Goal: Transaction & Acquisition: Purchase product/service

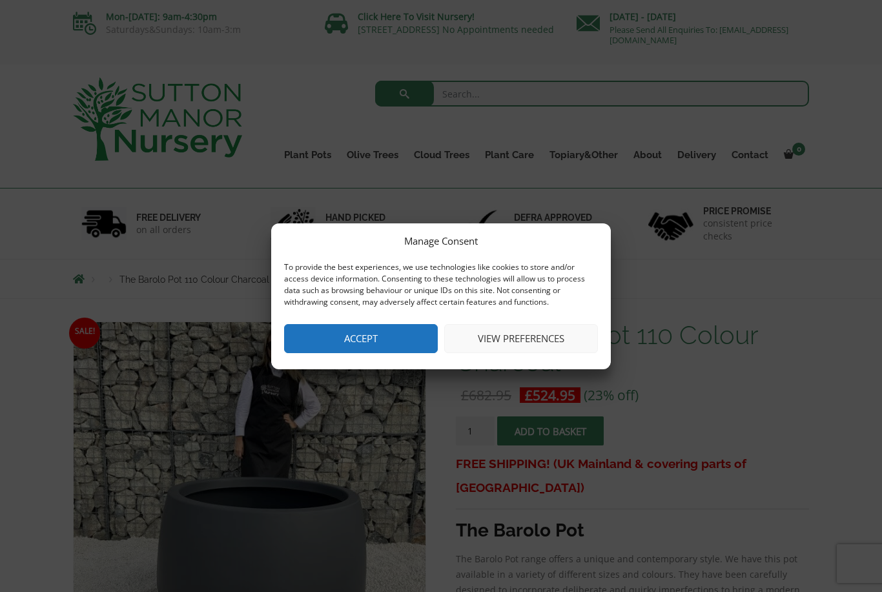
click at [367, 340] on button "Accept" at bounding box center [361, 338] width 154 height 29
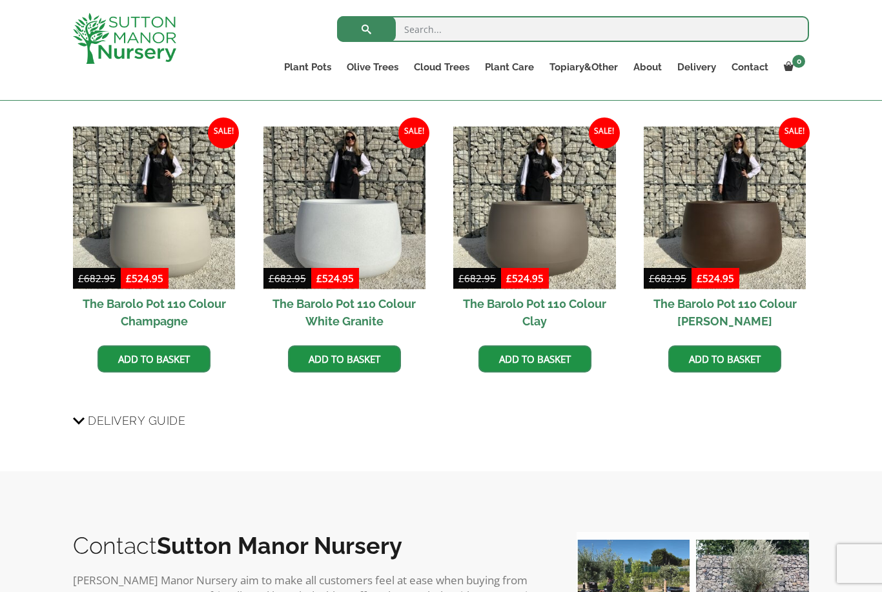
scroll to position [1072, 0]
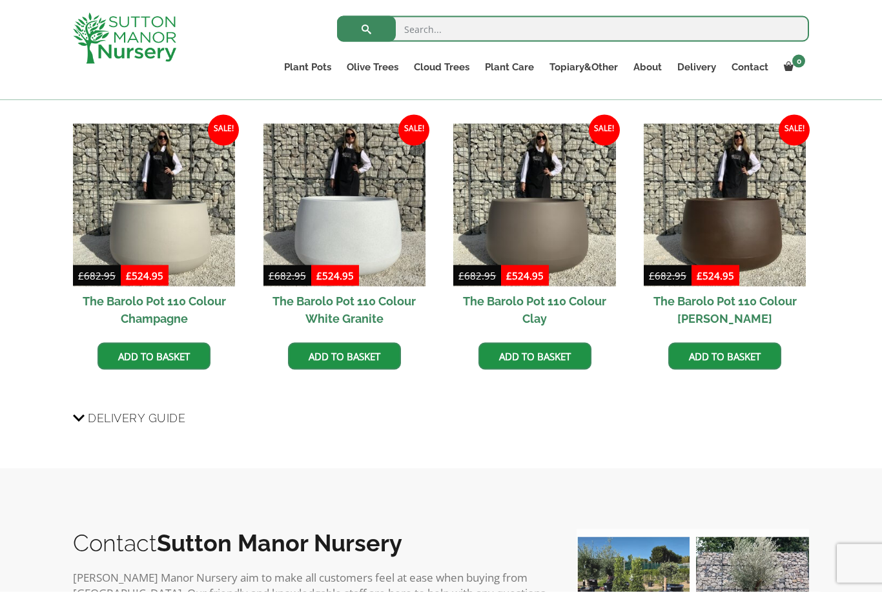
click at [114, 418] on span "Delivery Guide" at bounding box center [137, 418] width 98 height 24
click at [0, 0] on input "Delivery Guide" at bounding box center [0, 0] width 0 height 0
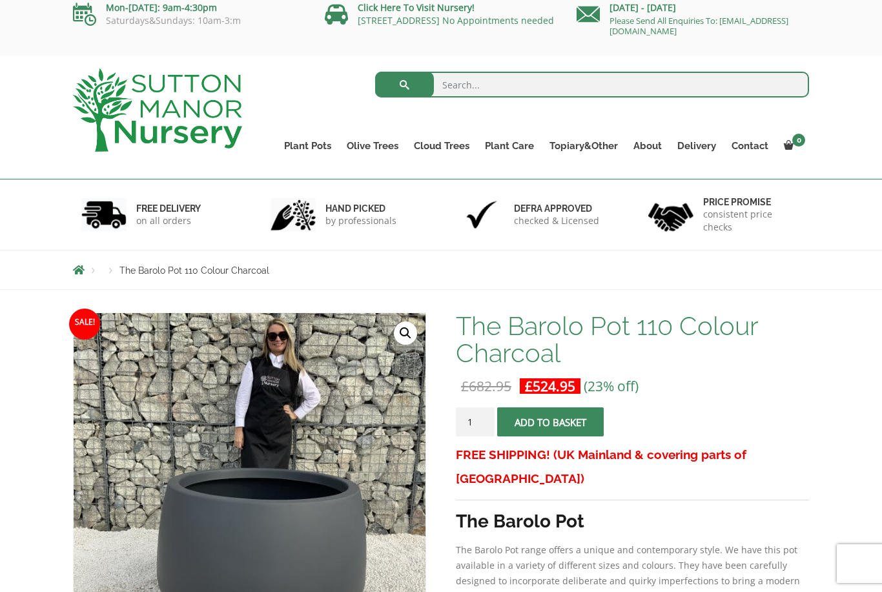
scroll to position [37, 0]
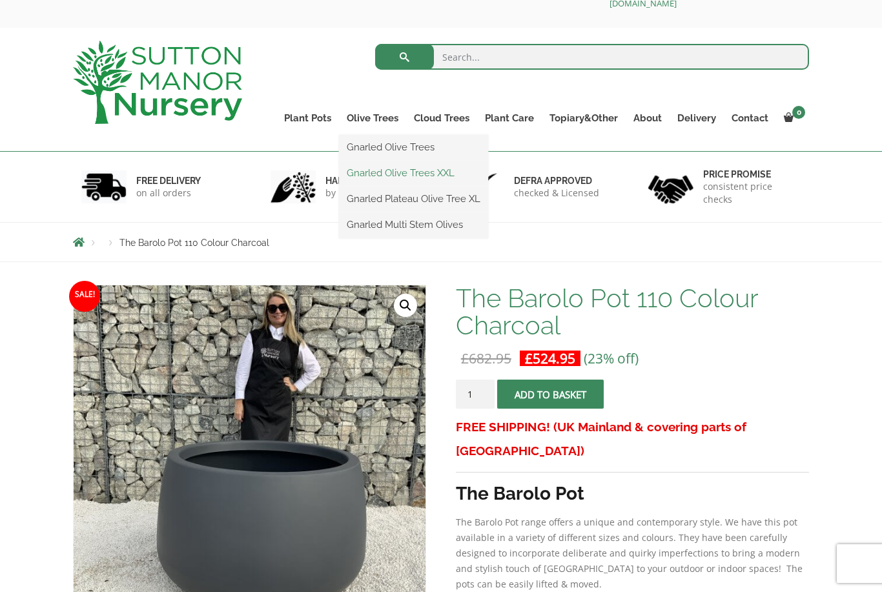
click at [372, 172] on link "Gnarled Olive Trees XXL" at bounding box center [413, 172] width 149 height 19
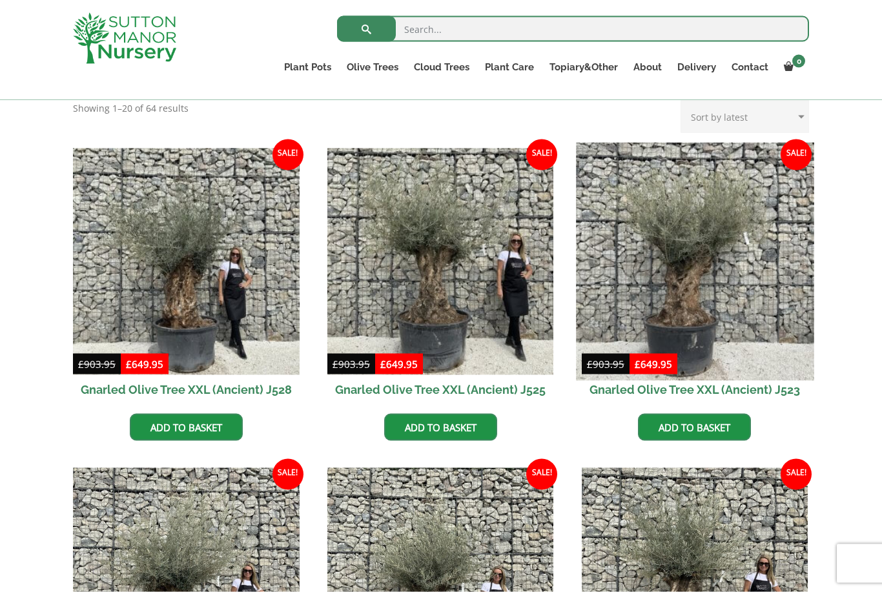
scroll to position [283, 0]
click at [676, 273] on img at bounding box center [695, 261] width 238 height 238
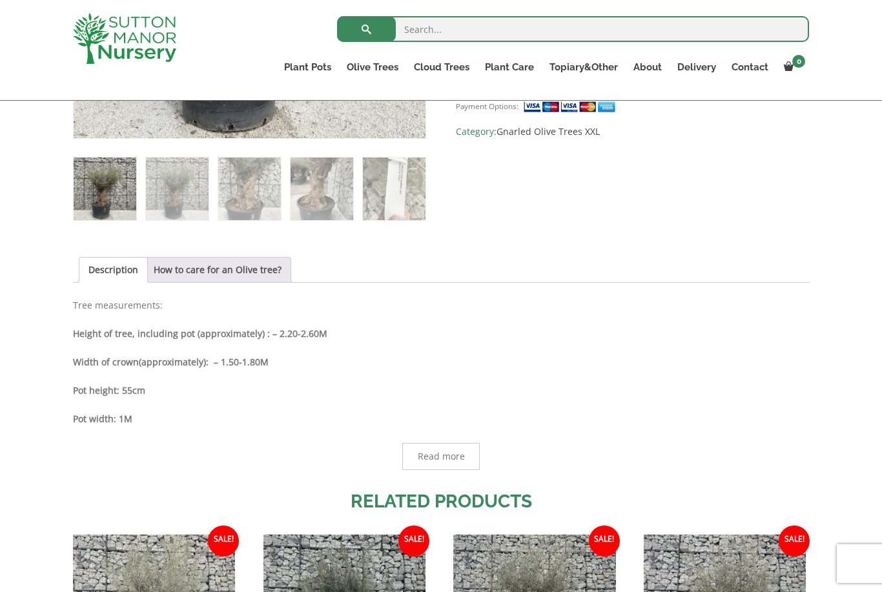
scroll to position [512, 0]
click at [247, 276] on link "How to care for an Olive tree?" at bounding box center [218, 270] width 128 height 25
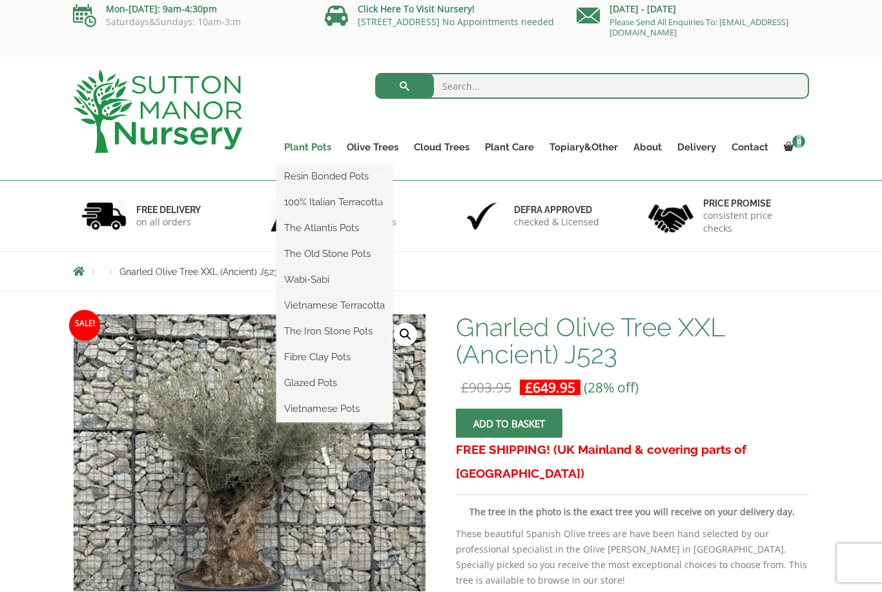
scroll to position [8, 0]
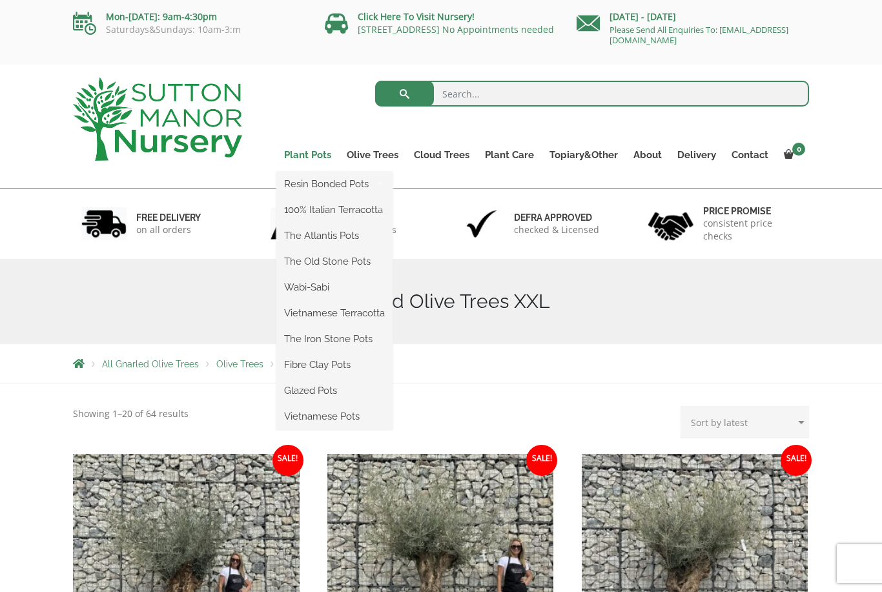
click at [316, 172] on ul "Resin Bonded Pots The Amalfi Pots The Milan Pots The Capri Pots The Brunello Po…" at bounding box center [334, 301] width 116 height 258
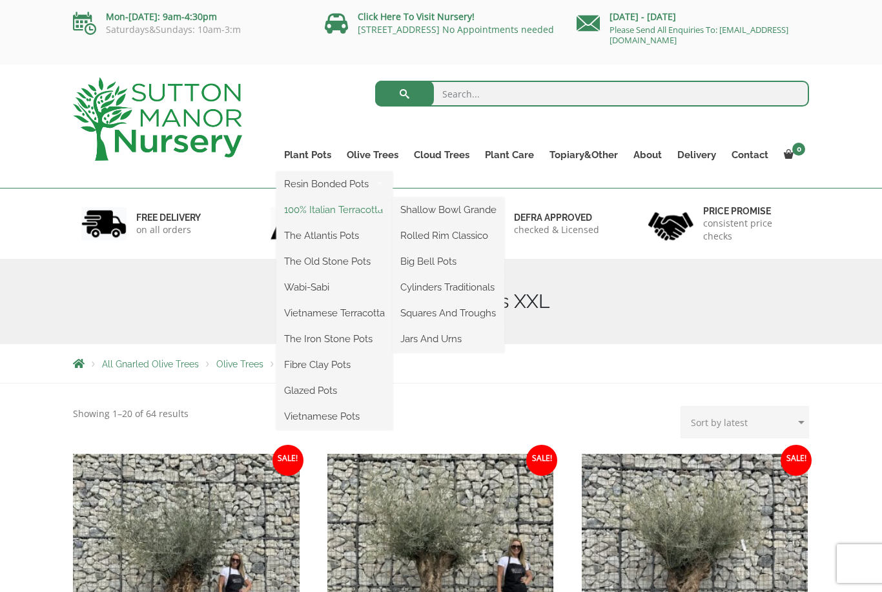
click at [307, 210] on link "100% Italian Terracotta" at bounding box center [334, 209] width 116 height 19
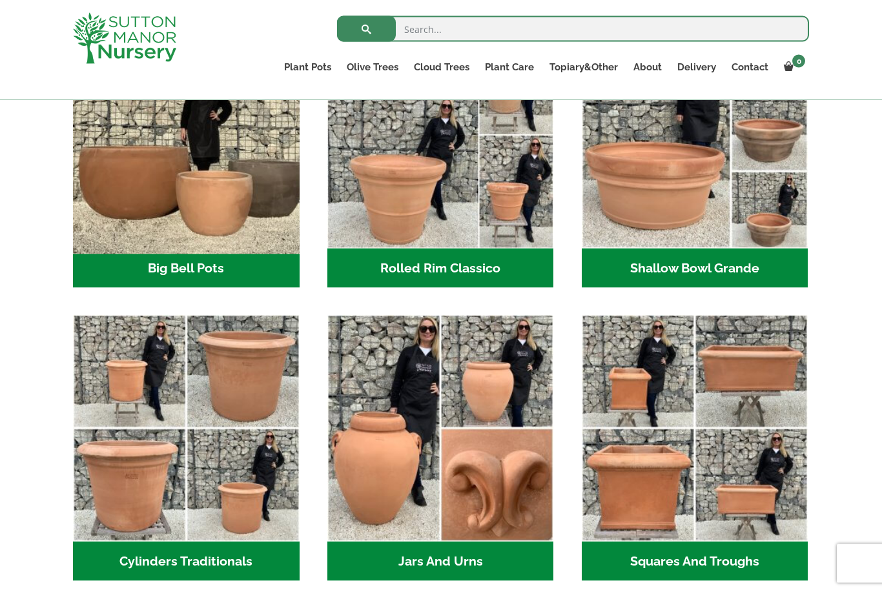
scroll to position [493, 0]
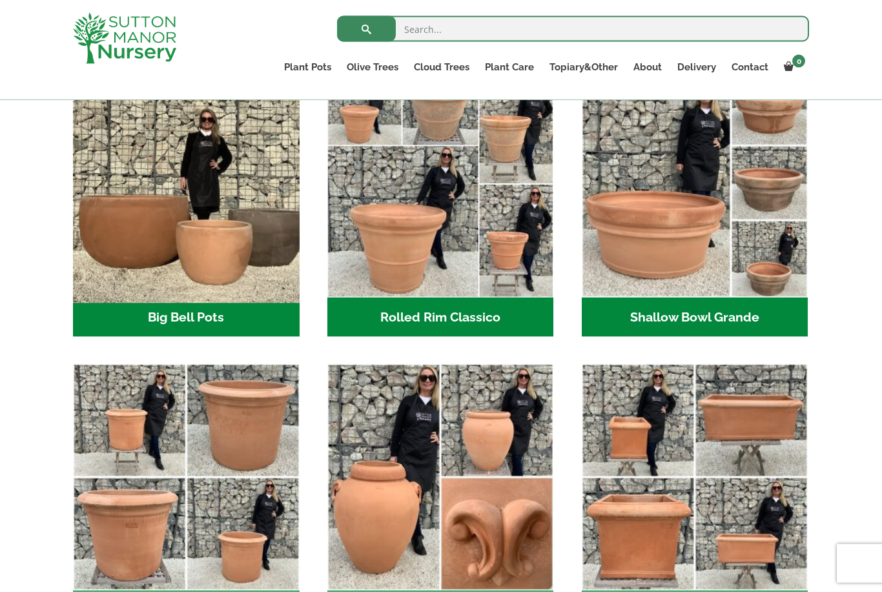
click at [123, 188] on img "Visit product category Big Bell Pots" at bounding box center [186, 184] width 238 height 238
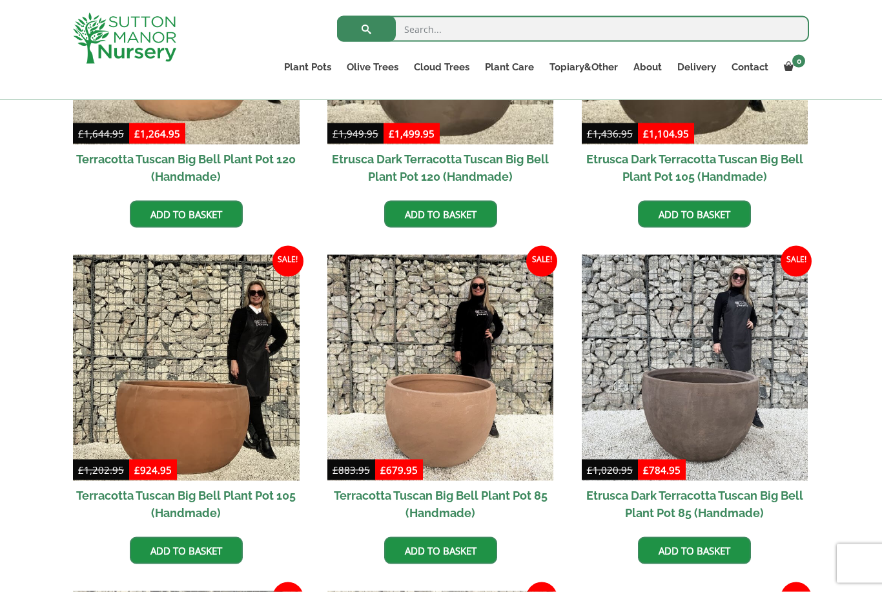
scroll to position [513, 0]
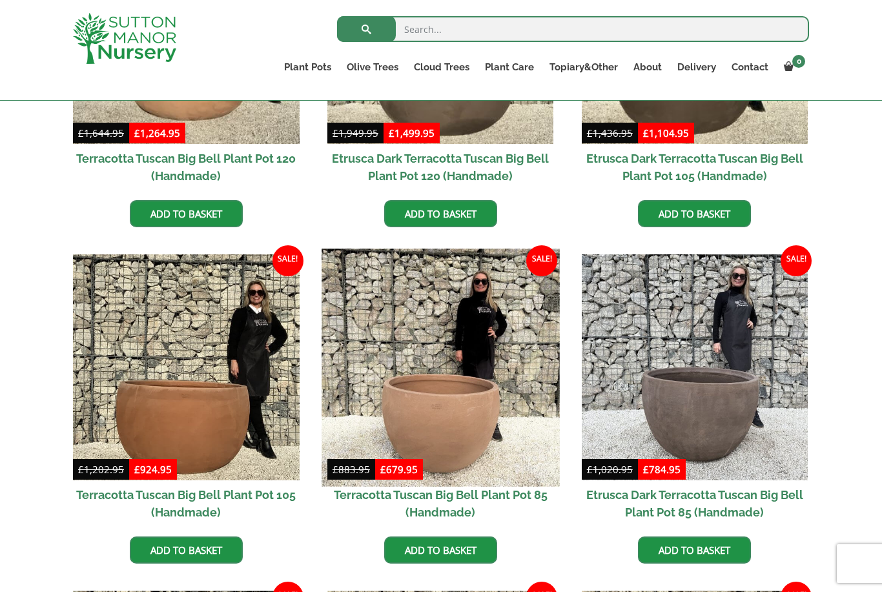
click at [426, 412] on img at bounding box center [441, 368] width 238 height 238
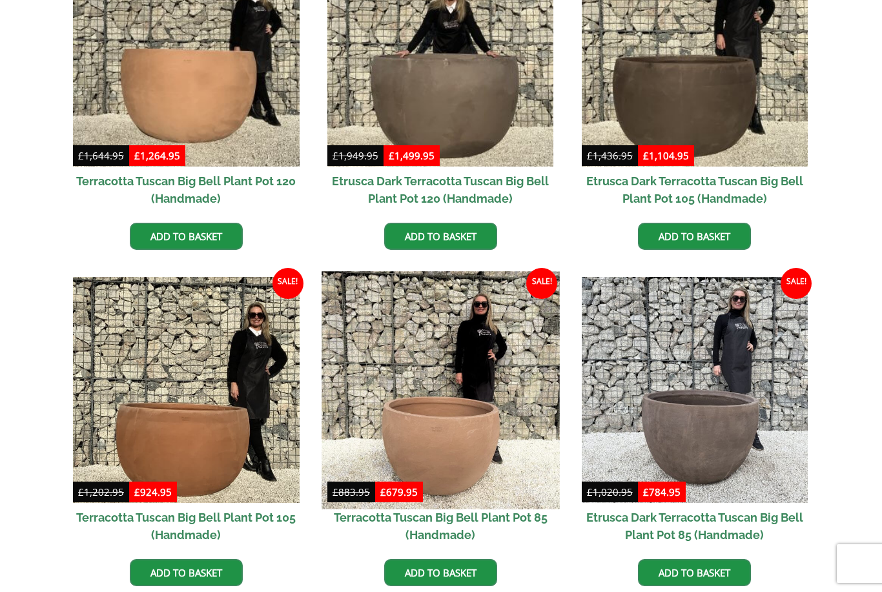
scroll to position [555, 0]
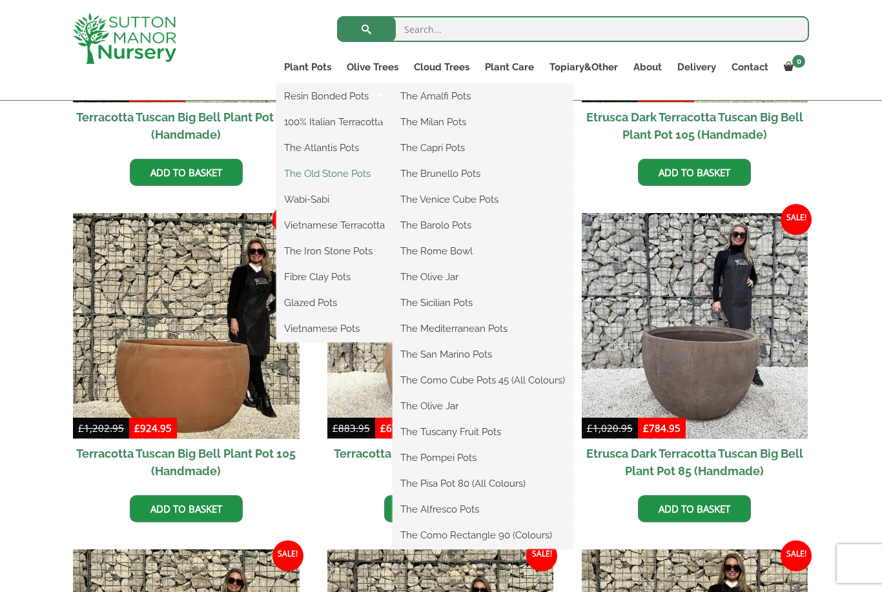
click at [302, 175] on link "The Old Stone Pots" at bounding box center [334, 173] width 116 height 19
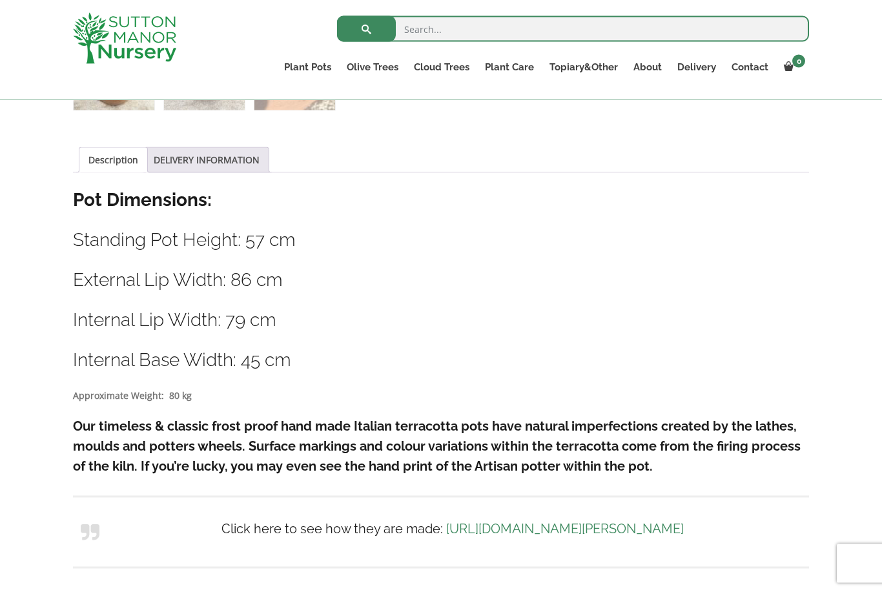
scroll to position [571, 0]
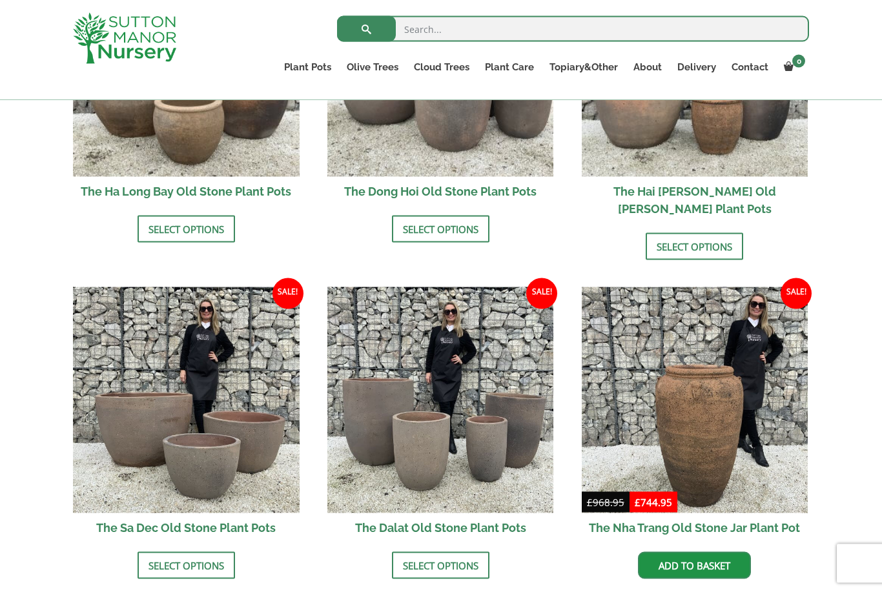
scroll to position [606, 0]
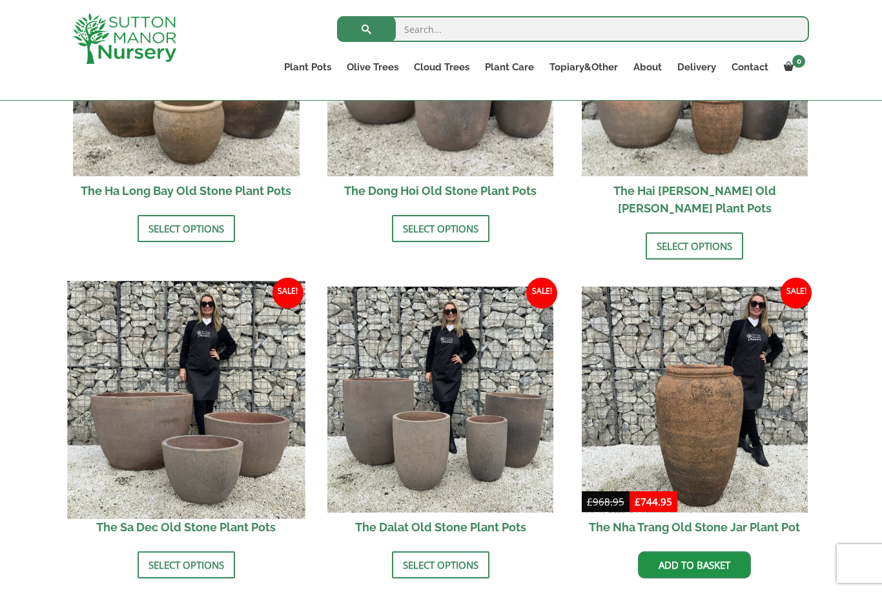
click at [181, 377] on img at bounding box center [186, 400] width 238 height 238
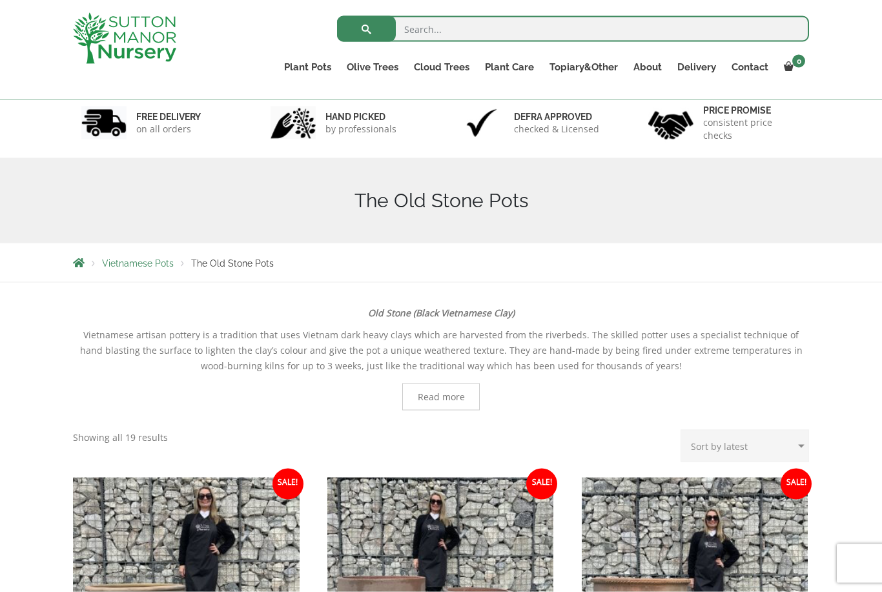
scroll to position [0, 0]
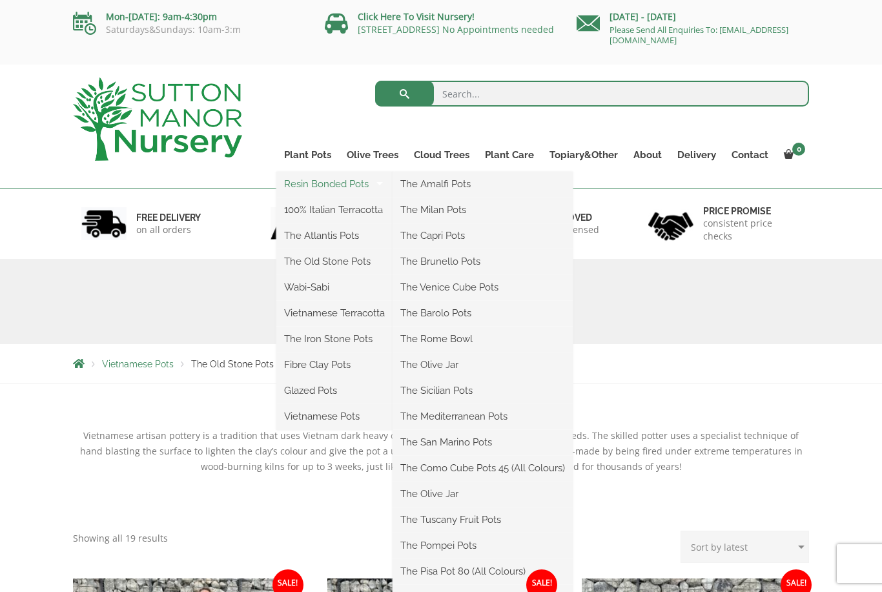
click at [313, 187] on link "Resin Bonded Pots" at bounding box center [334, 183] width 116 height 19
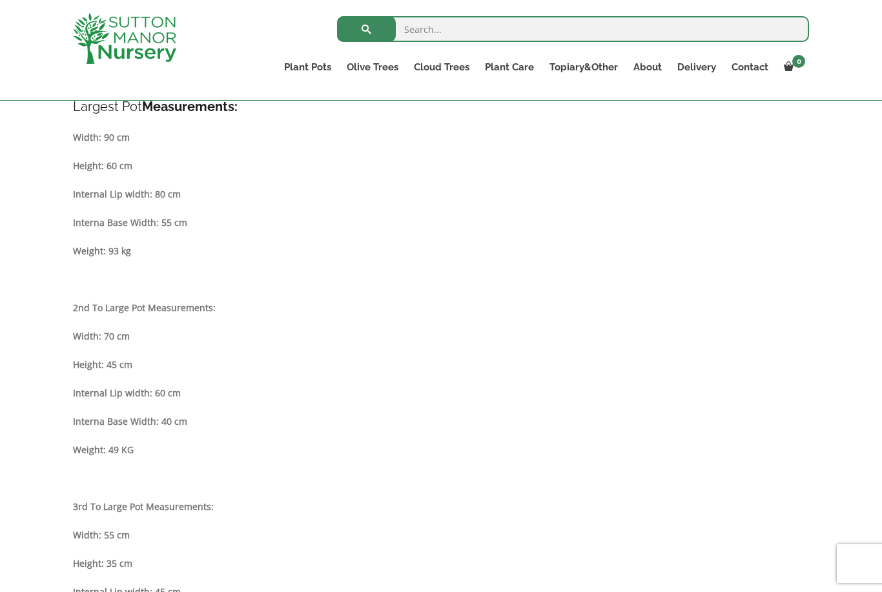
scroll to position [493, 0]
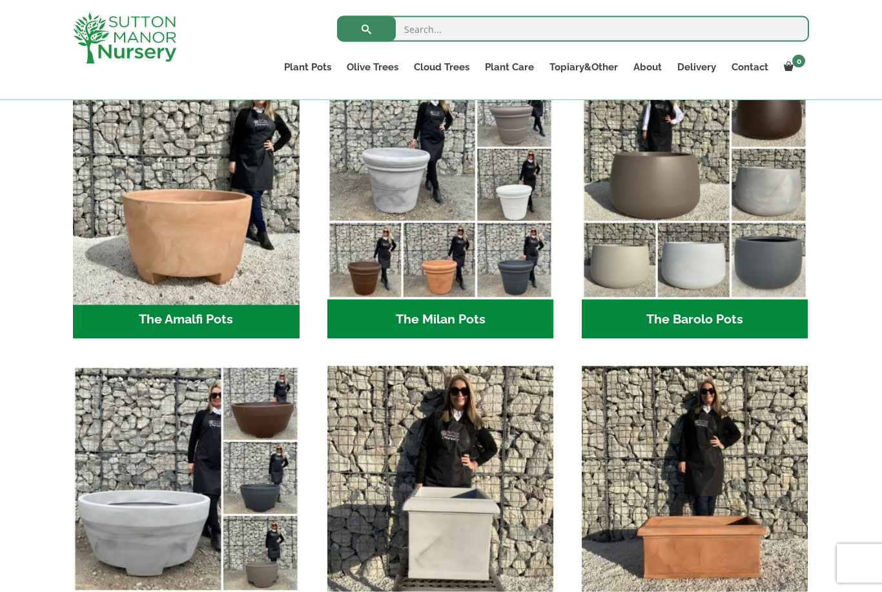
scroll to position [382, 0]
click at [172, 235] on img "Visit product category The Amalfi Pots" at bounding box center [186, 186] width 238 height 238
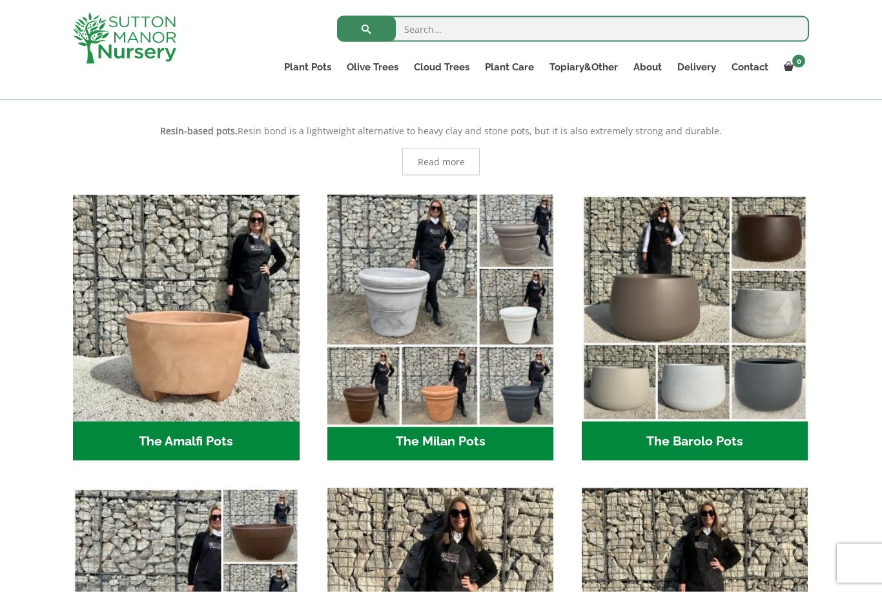
scroll to position [260, 0]
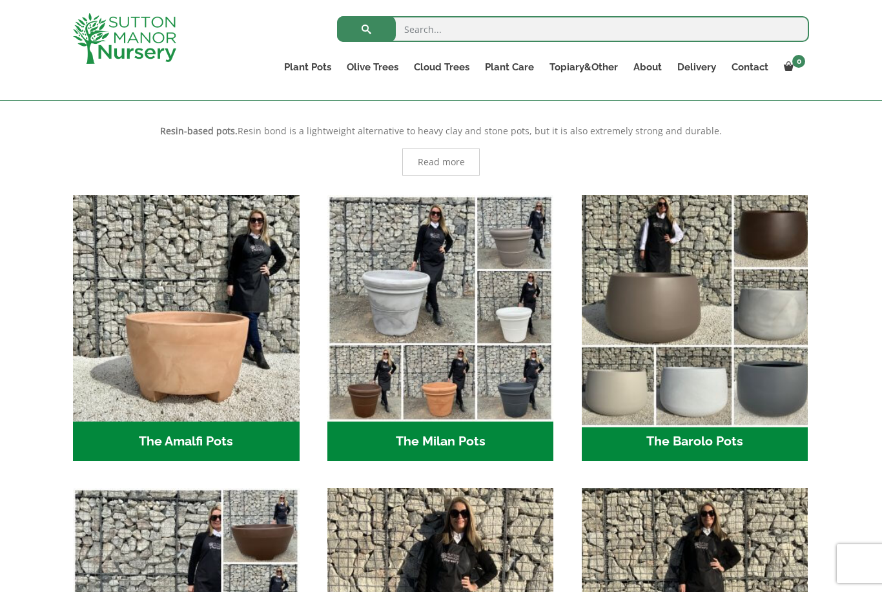
click at [650, 264] on img "Visit product category The Barolo Pots" at bounding box center [695, 308] width 238 height 238
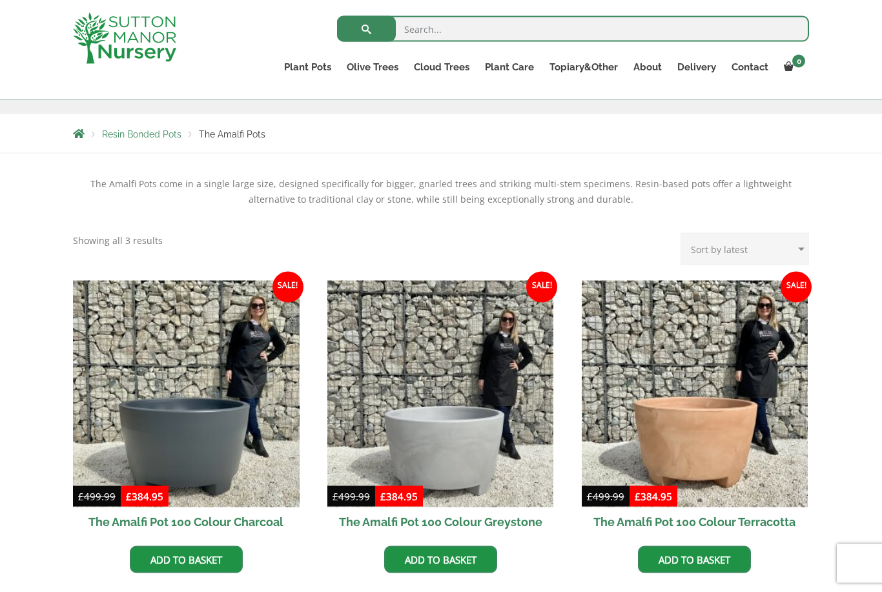
scroll to position [194, 0]
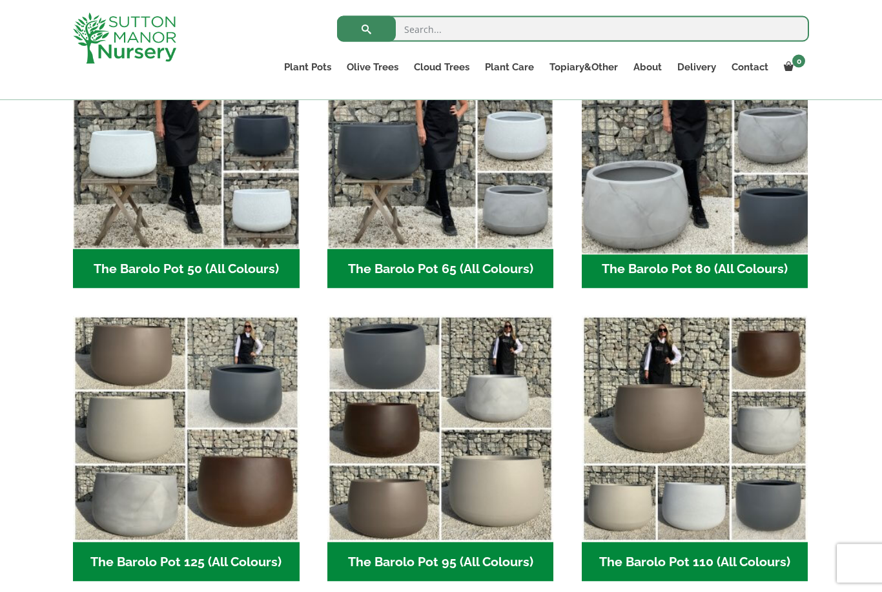
scroll to position [394, 0]
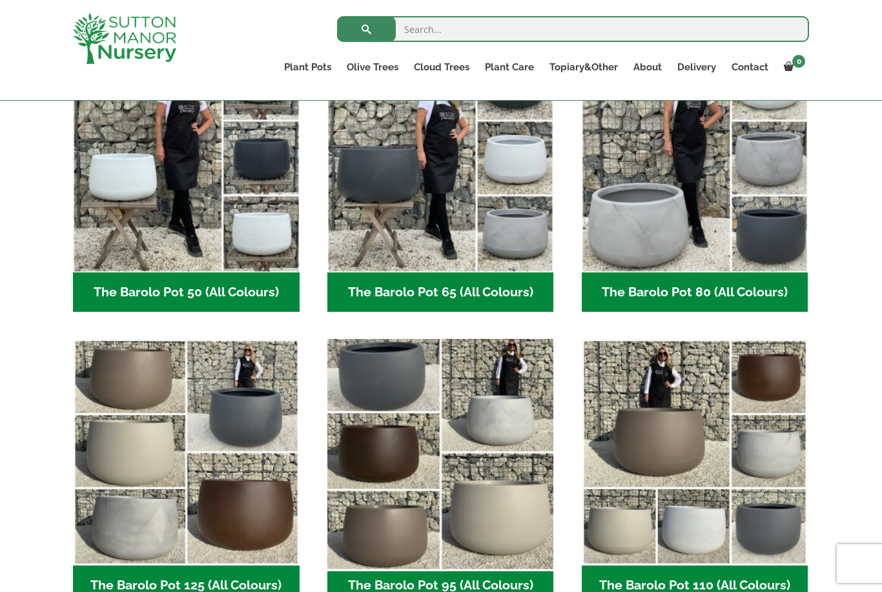
click at [473, 394] on img "Visit product category The Barolo Pot 95 (All Colours)" at bounding box center [441, 453] width 238 height 238
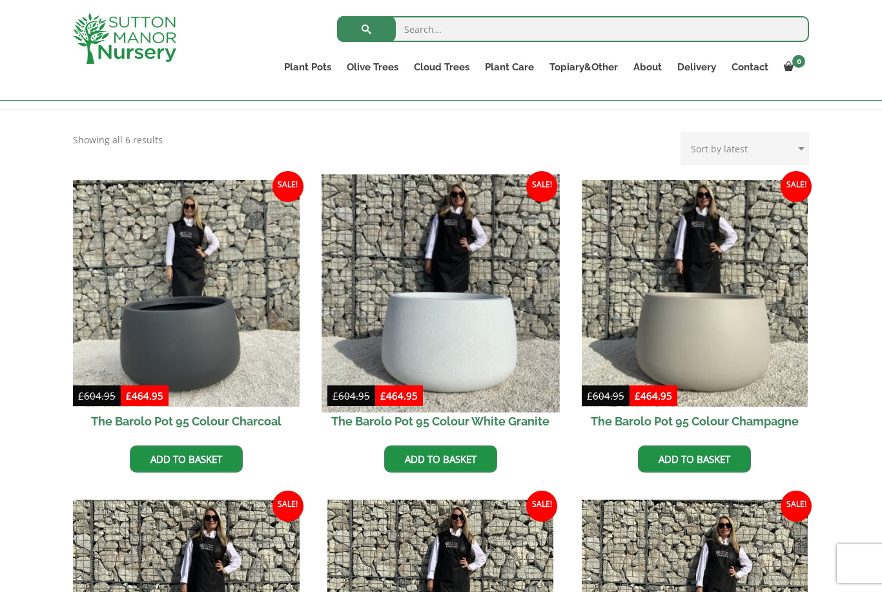
scroll to position [251, 0]
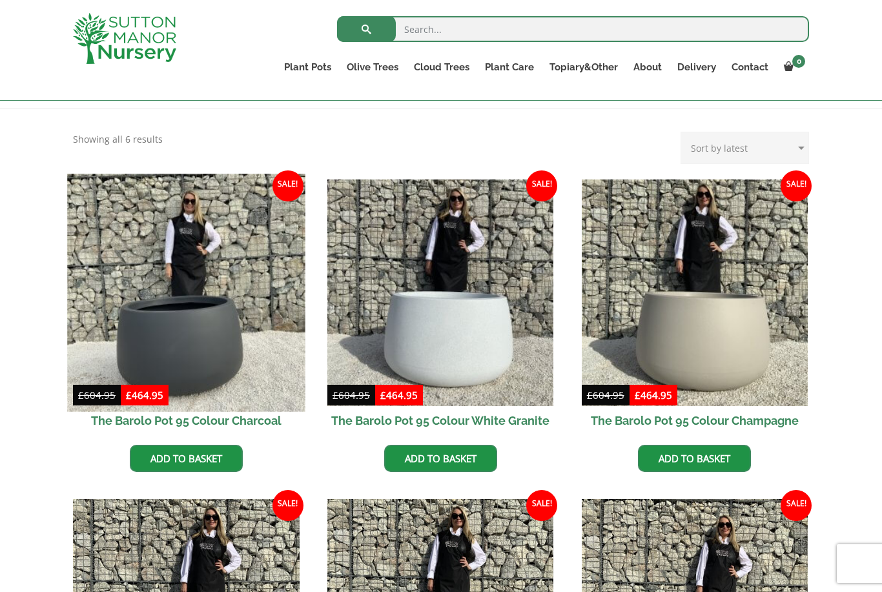
click at [153, 299] on img at bounding box center [186, 293] width 238 height 238
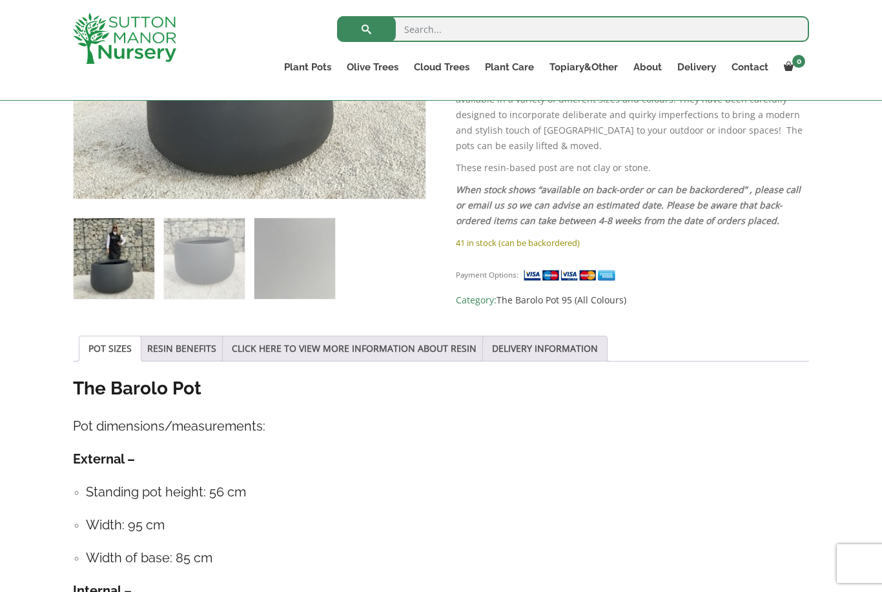
scroll to position [446, 0]
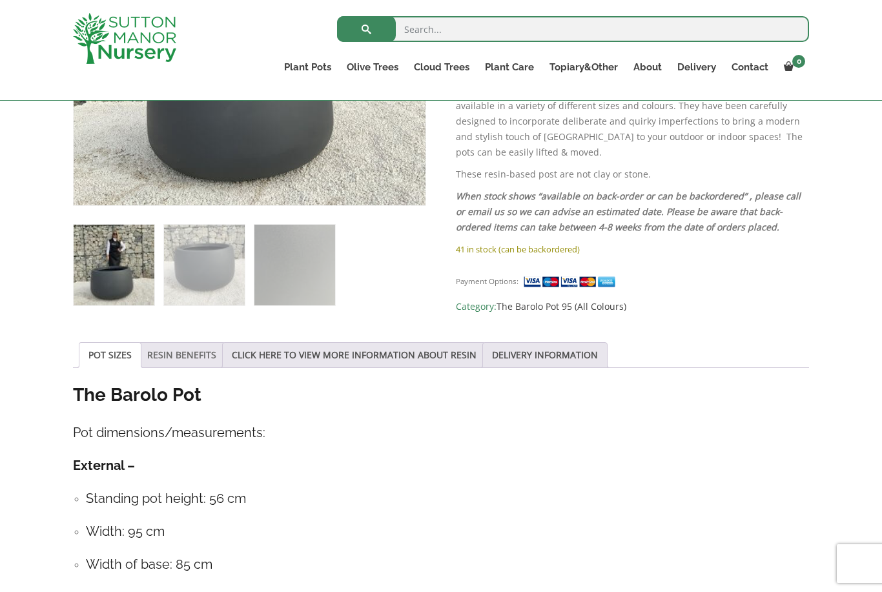
click at [192, 360] on link "RESIN BENEFITS" at bounding box center [181, 355] width 69 height 25
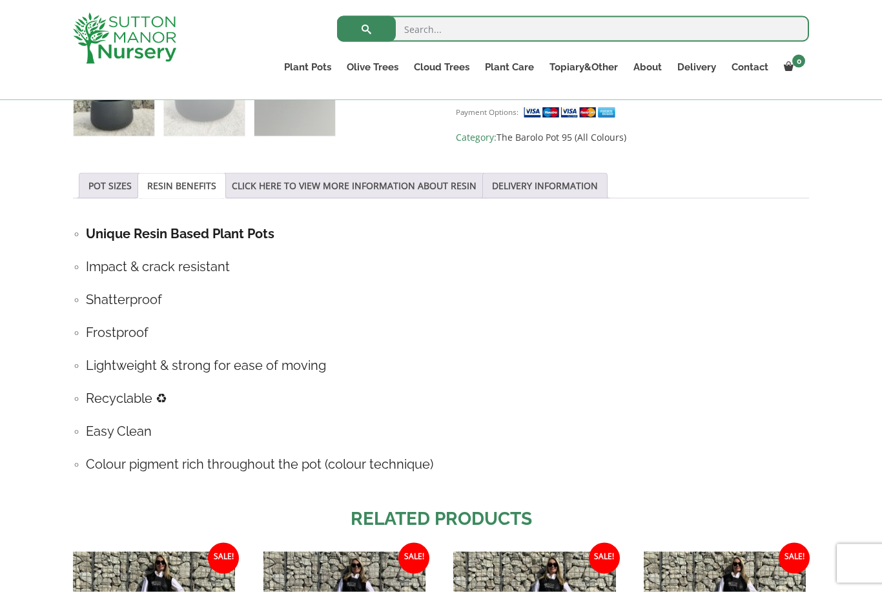
scroll to position [616, 0]
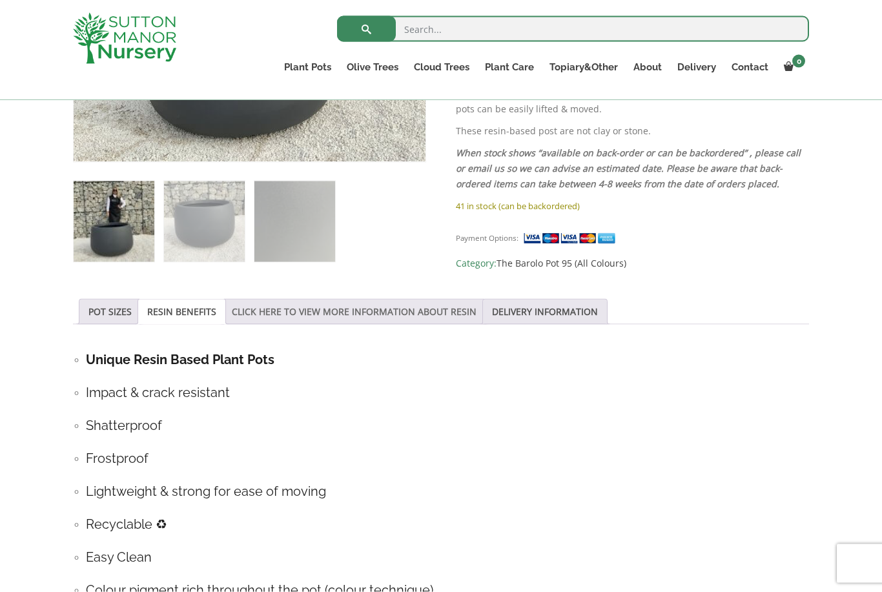
click at [308, 312] on link "CLICK HERE TO VIEW MORE INFORMATION ABOUT RESIN" at bounding box center [354, 312] width 245 height 25
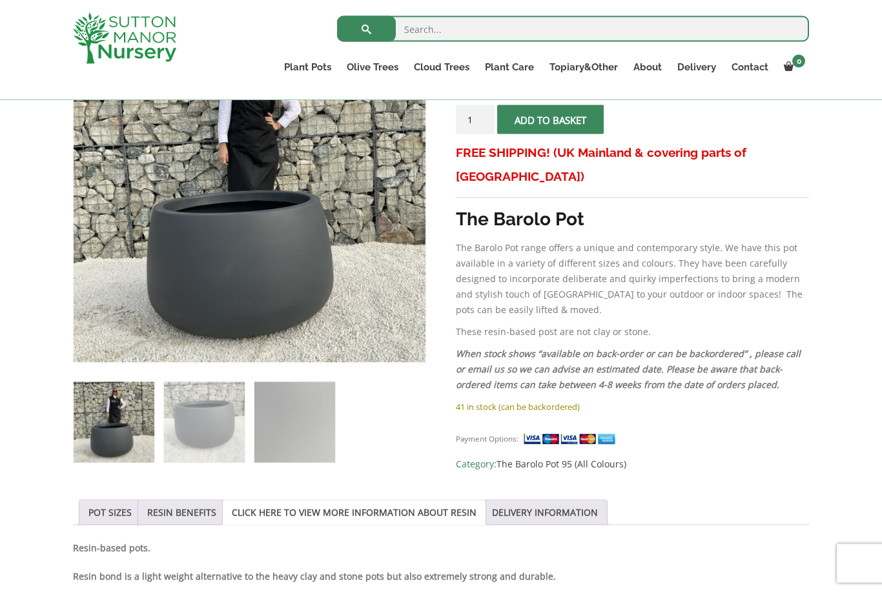
scroll to position [289, 0]
click at [542, 516] on link "DELIVERY INFORMATION" at bounding box center [545, 512] width 106 height 25
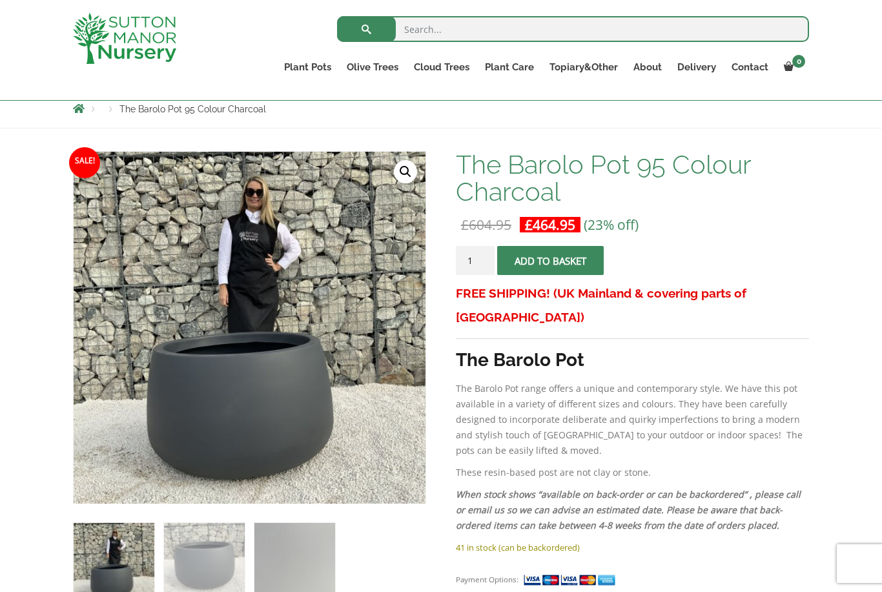
scroll to position [144, 0]
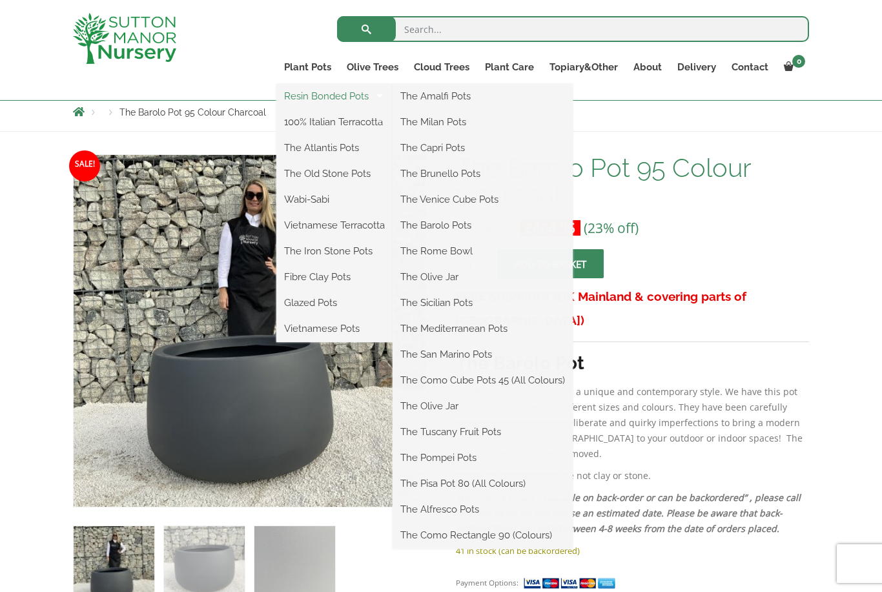
click at [319, 97] on link "Resin Bonded Pots" at bounding box center [334, 96] width 116 height 19
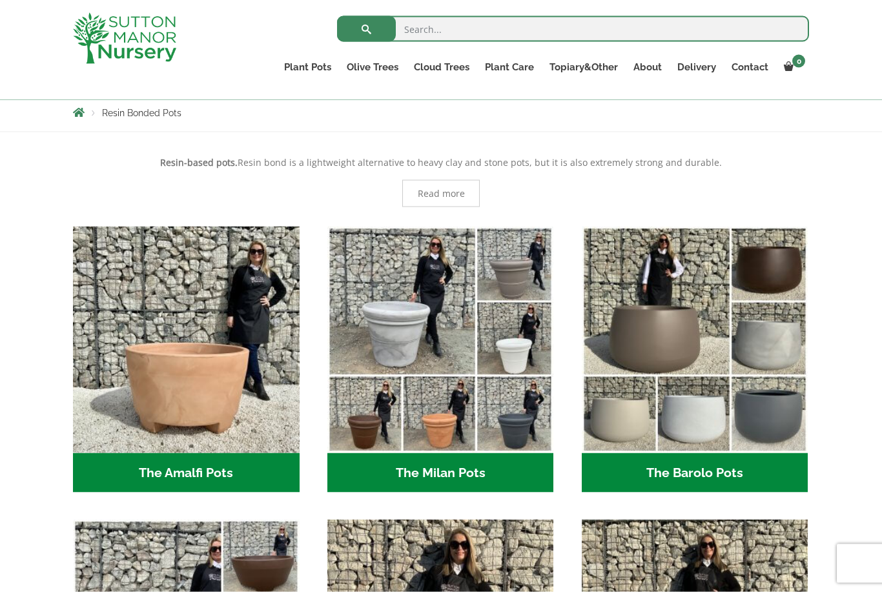
scroll to position [229, 0]
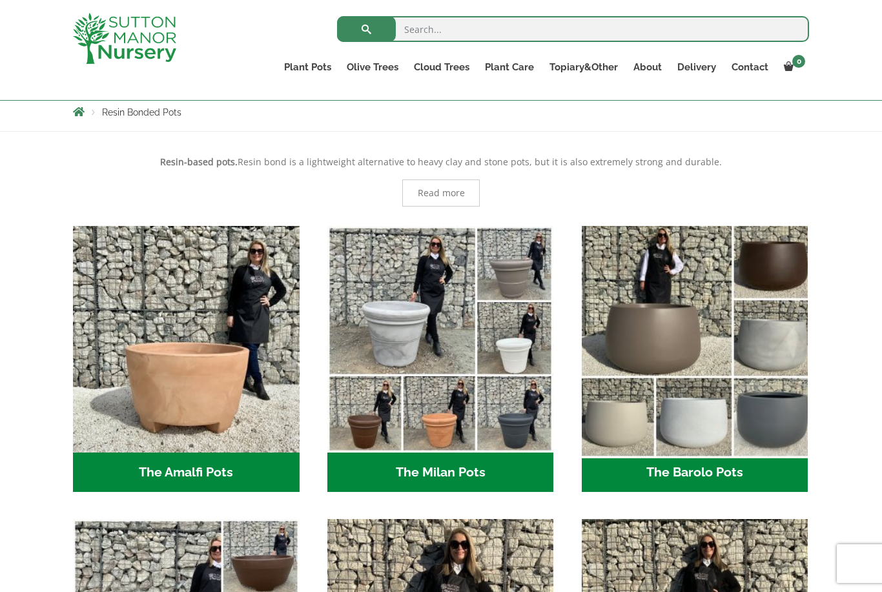
click at [635, 300] on img "Visit product category The Barolo Pots" at bounding box center [695, 339] width 238 height 238
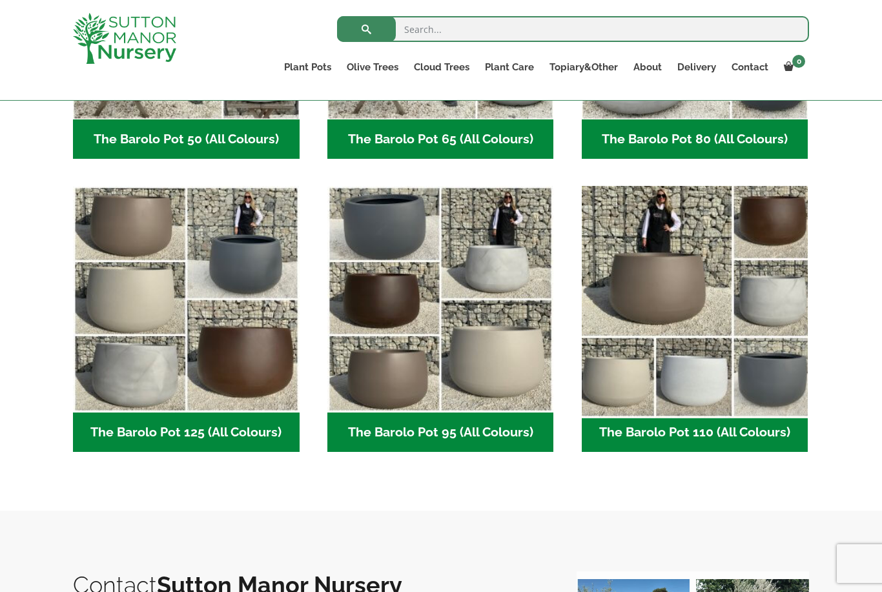
scroll to position [510, 0]
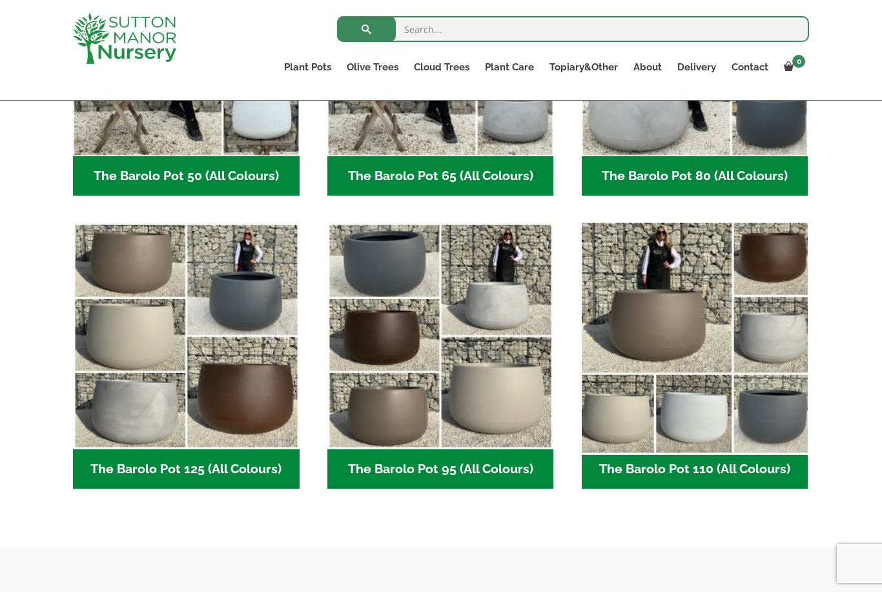
click at [655, 296] on img "Visit product category The Barolo Pot 110 (All Colours)" at bounding box center [695, 337] width 238 height 238
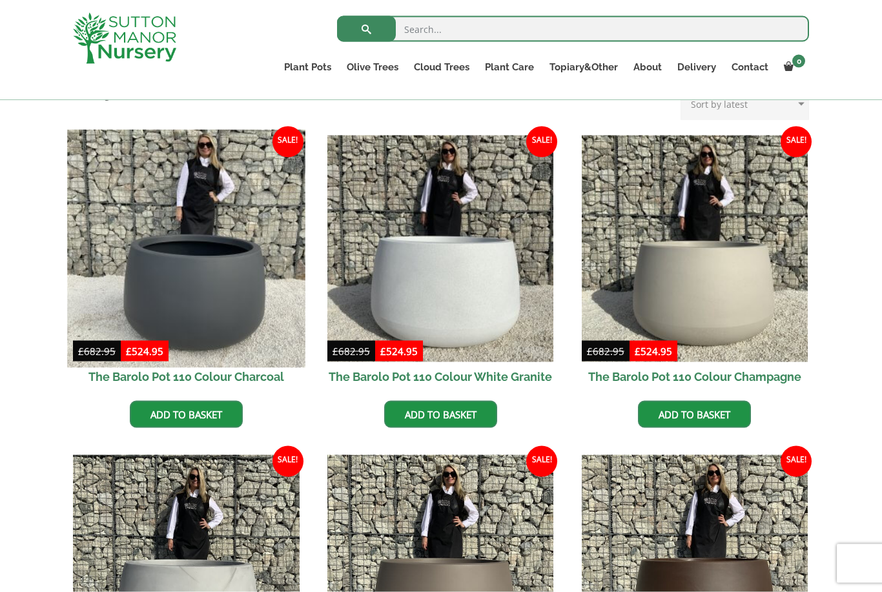
scroll to position [296, 0]
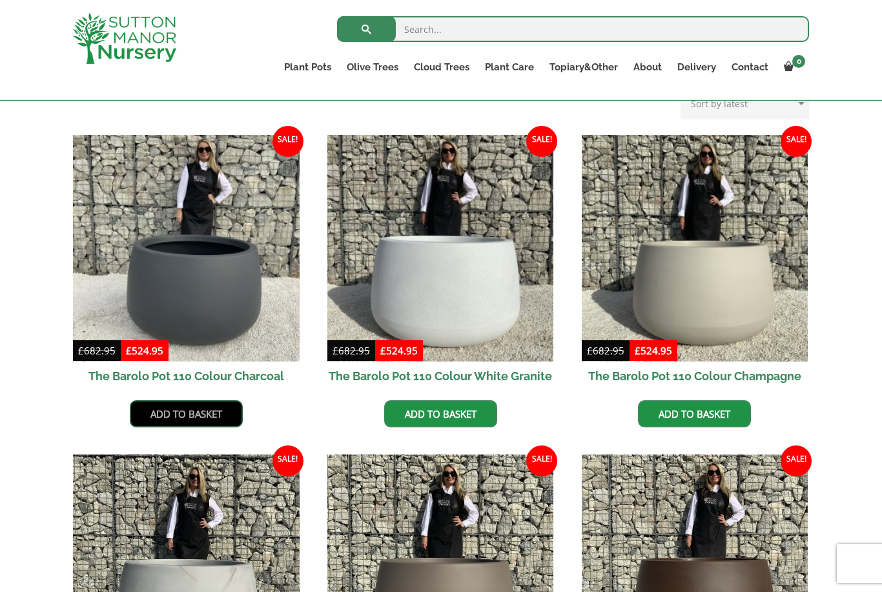
click at [174, 411] on link "Add to basket" at bounding box center [186, 413] width 113 height 27
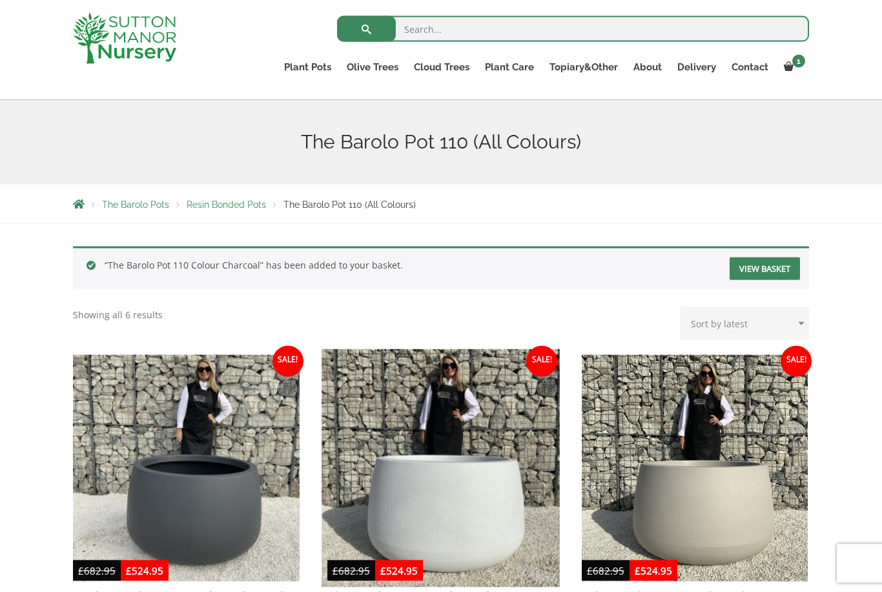
scroll to position [137, 0]
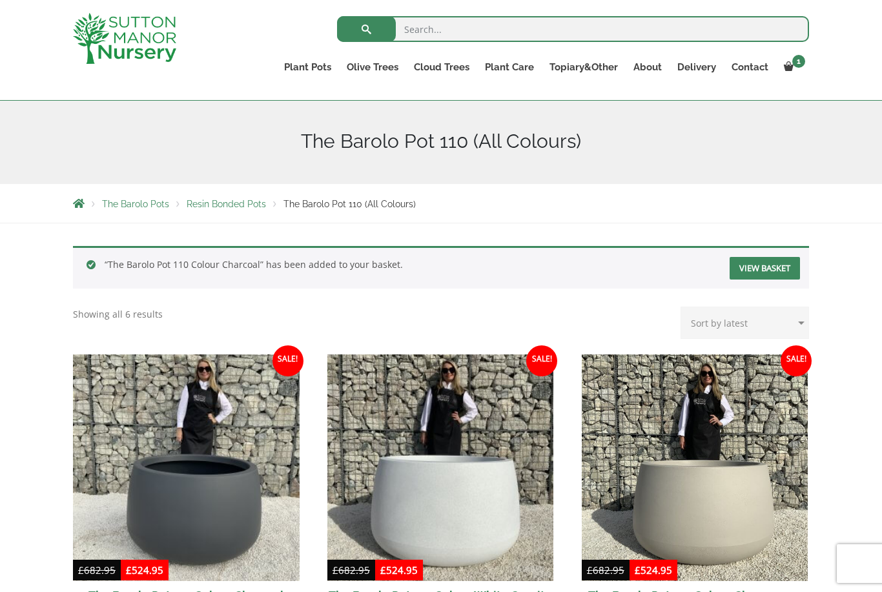
click at [763, 267] on link "View basket" at bounding box center [765, 268] width 70 height 23
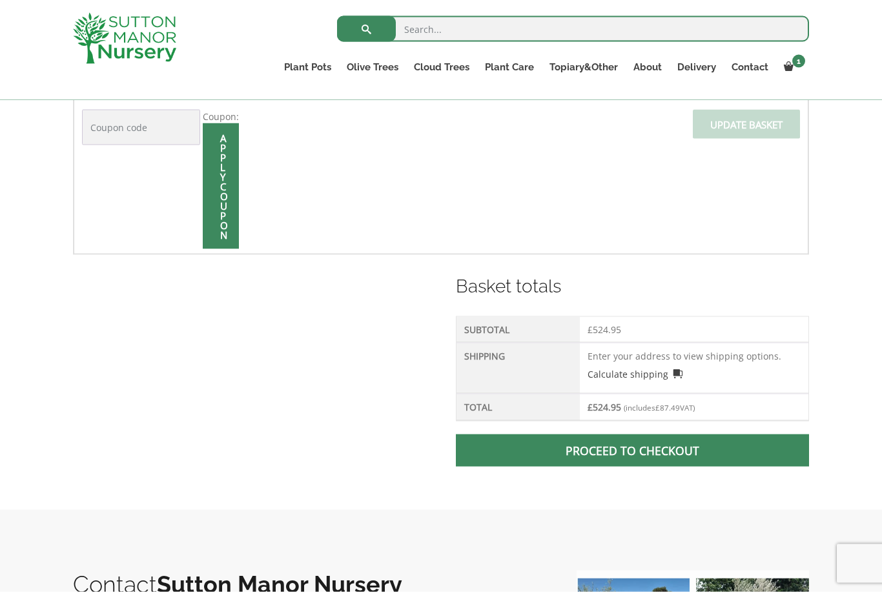
scroll to position [373, 0]
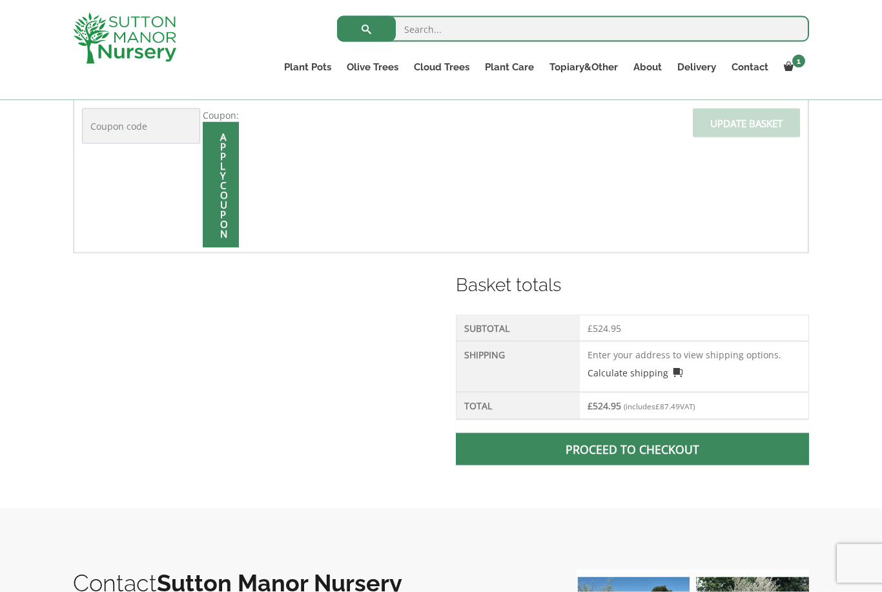
click at [616, 362] on p "Calculate shipping" at bounding box center [694, 371] width 213 height 18
click at [611, 353] on td "Enter your address to view shipping options. Calculate shipping Select a countr…" at bounding box center [694, 367] width 229 height 51
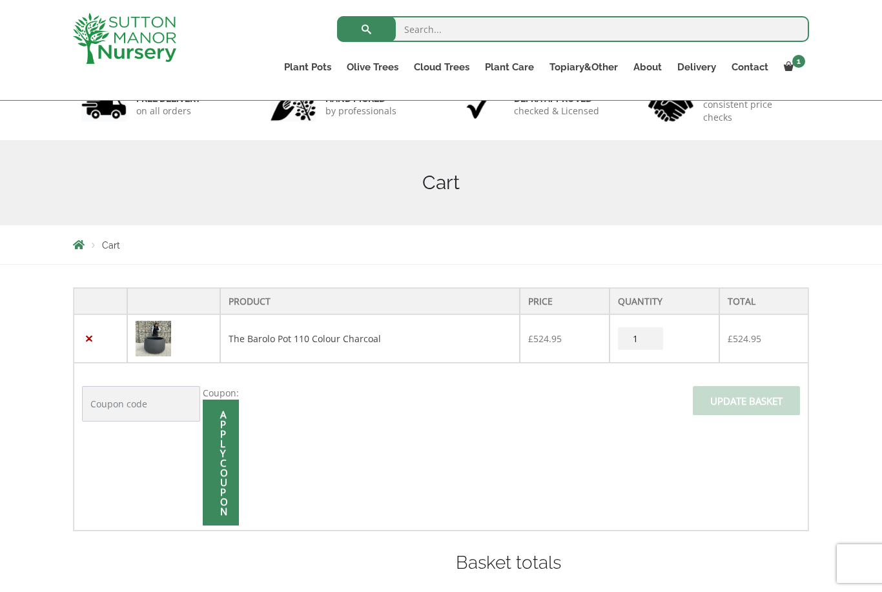
scroll to position [137, 0]
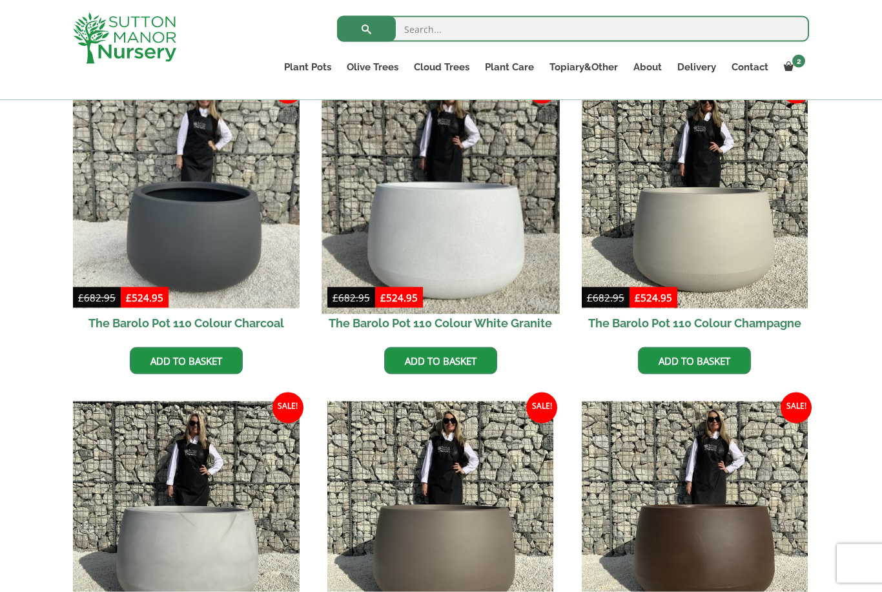
scroll to position [413, 0]
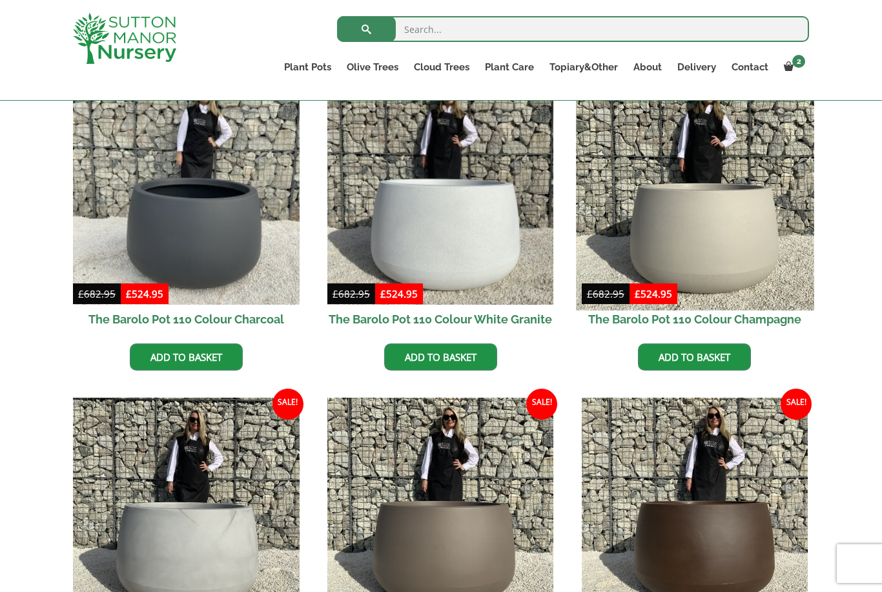
click at [726, 222] on img at bounding box center [695, 191] width 238 height 238
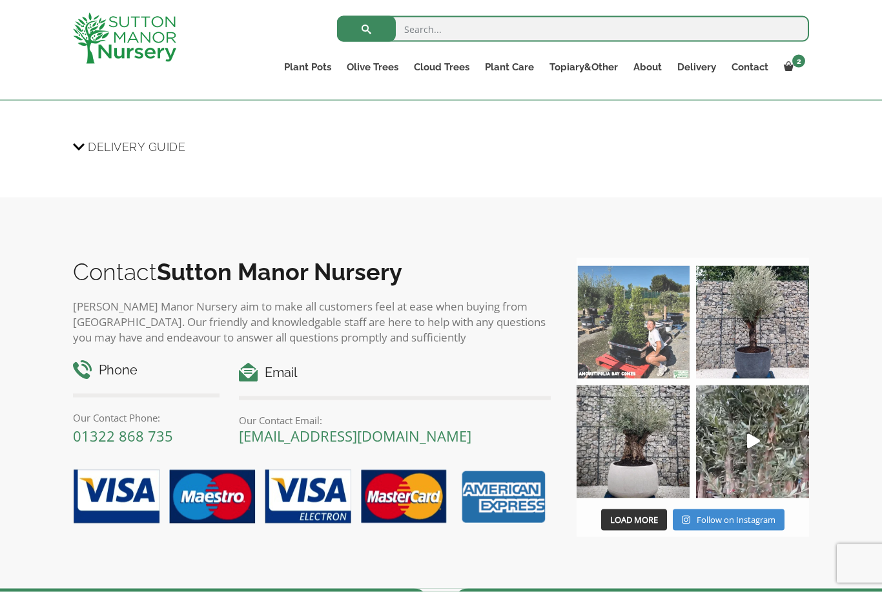
scroll to position [1344, 0]
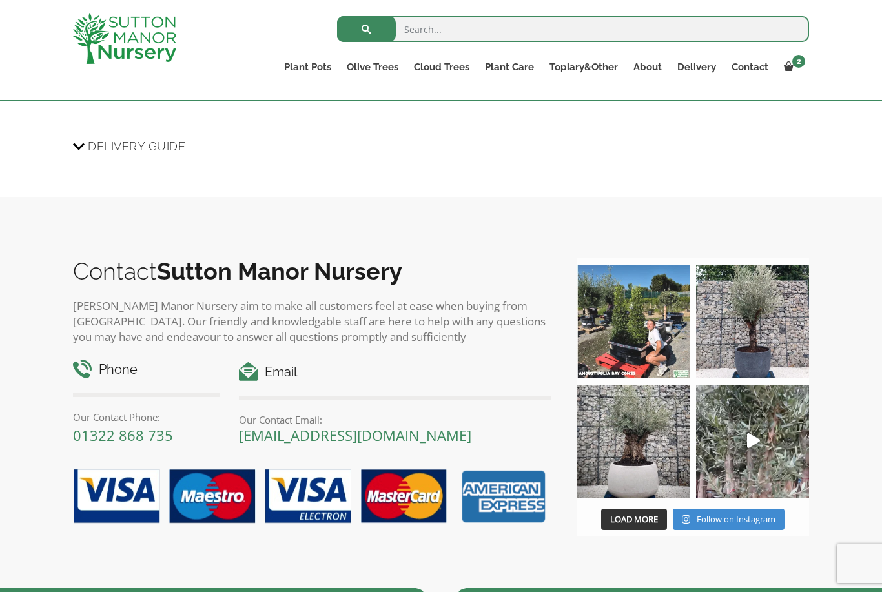
click at [635, 457] on img at bounding box center [633, 441] width 113 height 113
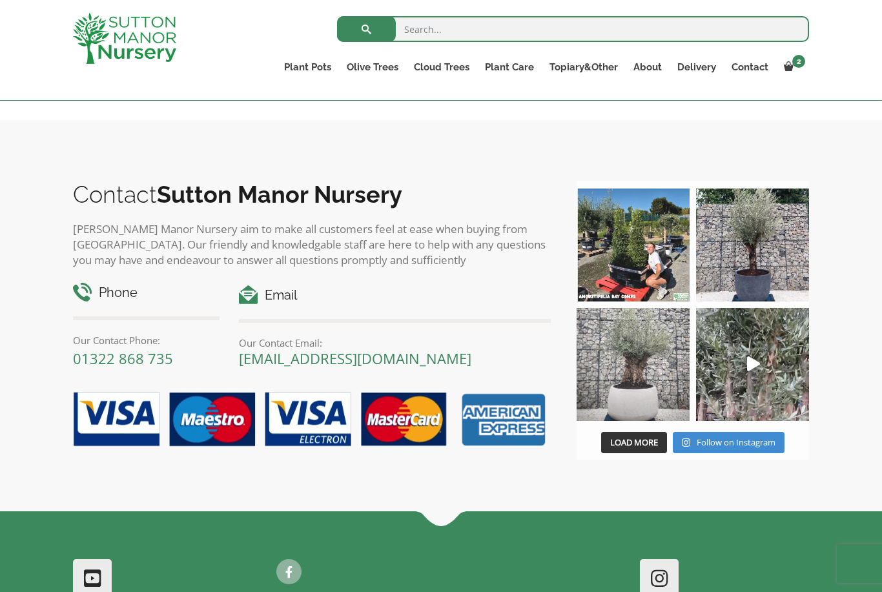
click at [629, 364] on img at bounding box center [633, 364] width 113 height 113
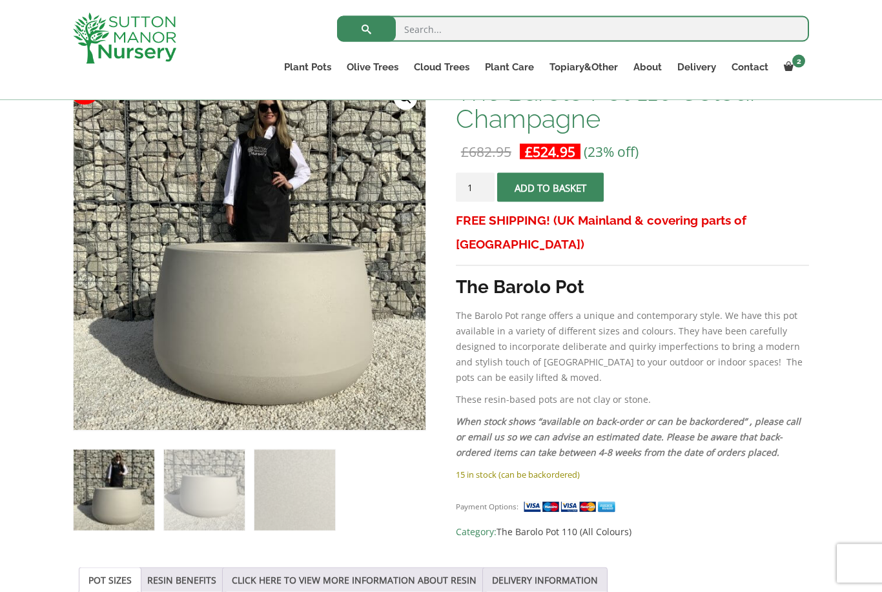
scroll to position [216, 0]
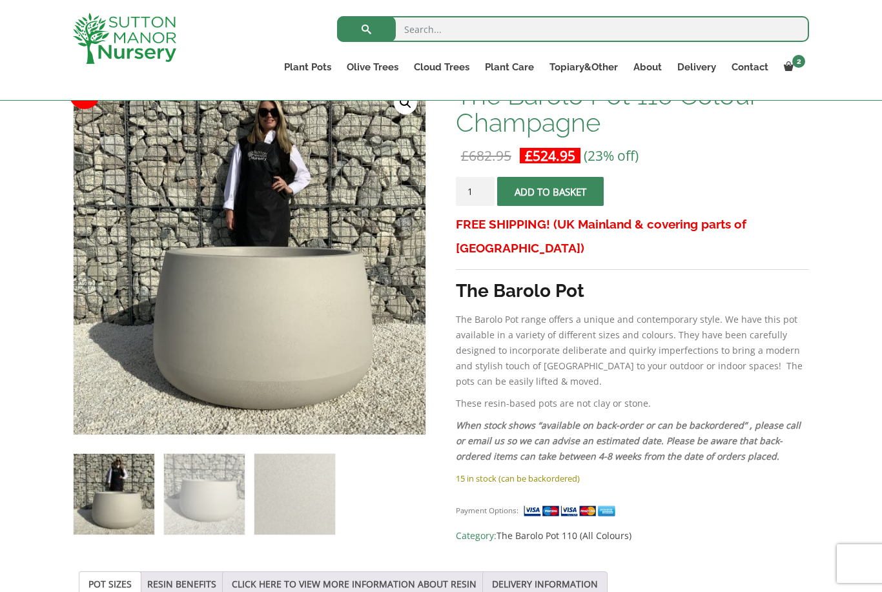
click at [550, 195] on button "Add to basket" at bounding box center [550, 191] width 107 height 29
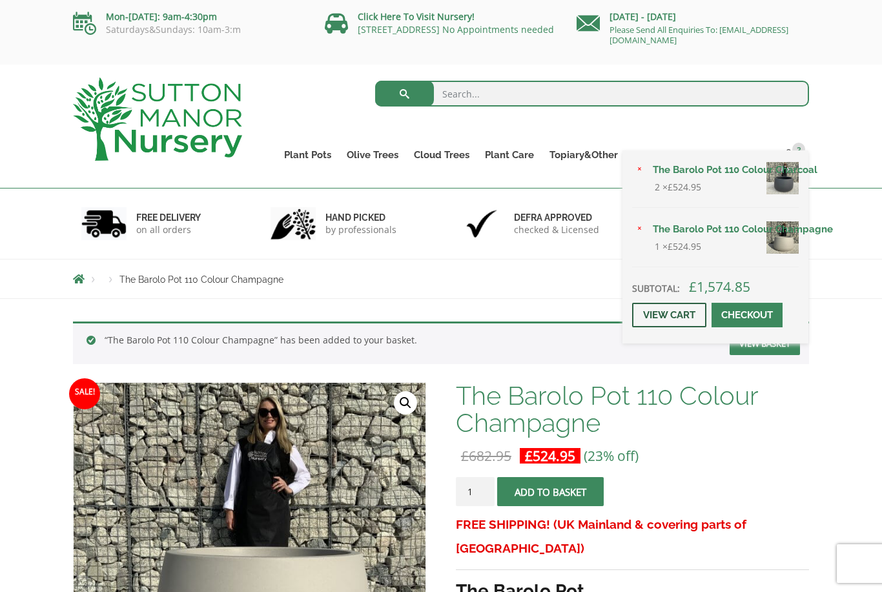
click at [677, 327] on link "View cart" at bounding box center [669, 315] width 74 height 25
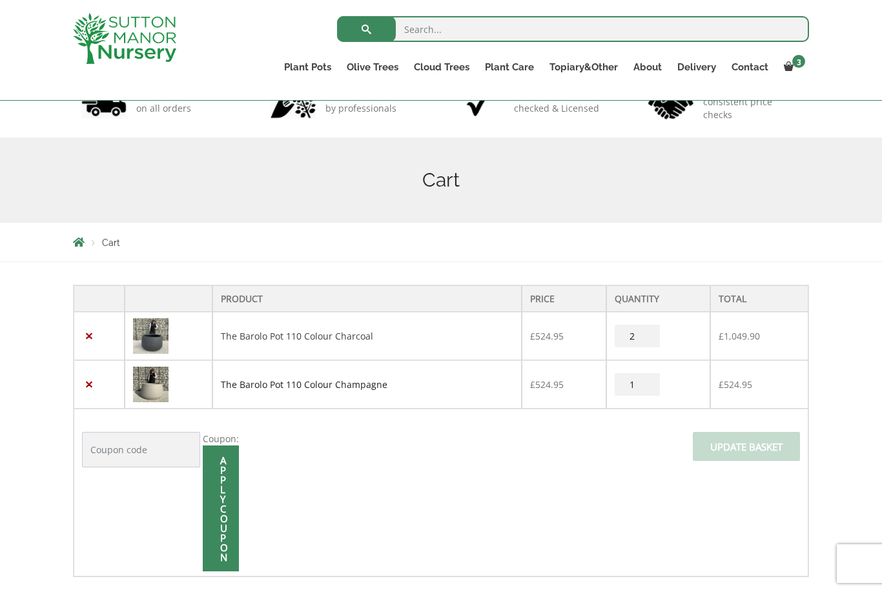
scroll to position [116, 0]
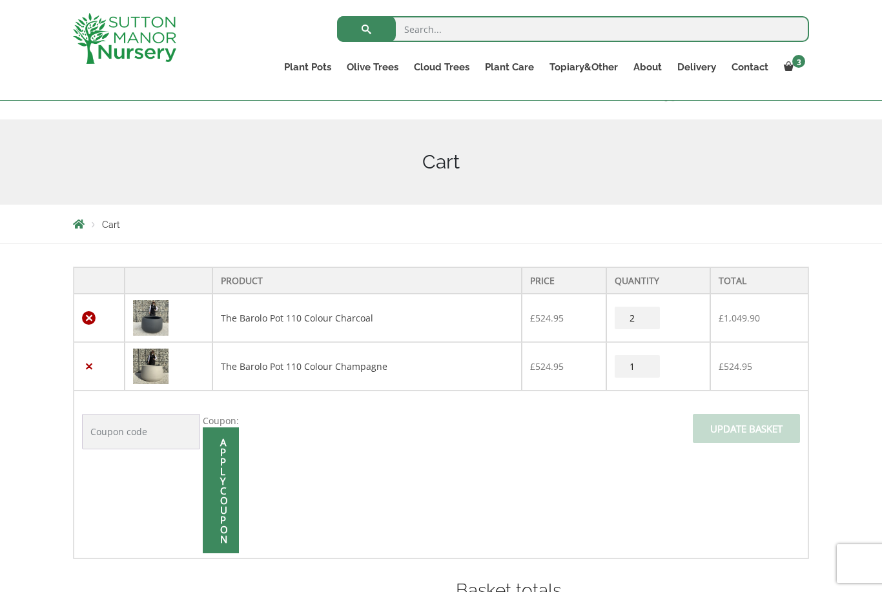
click at [87, 320] on link "×" at bounding box center [89, 318] width 14 height 14
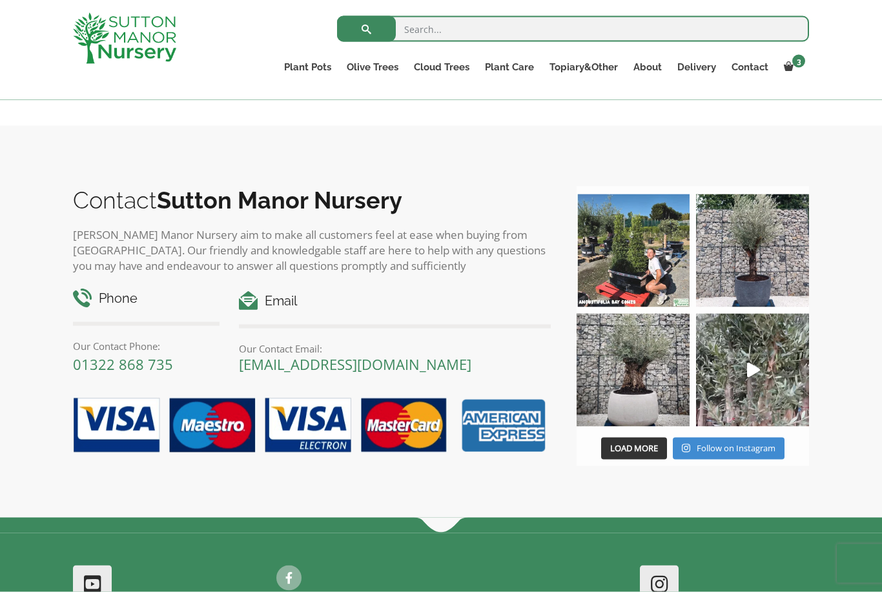
scroll to position [0, 0]
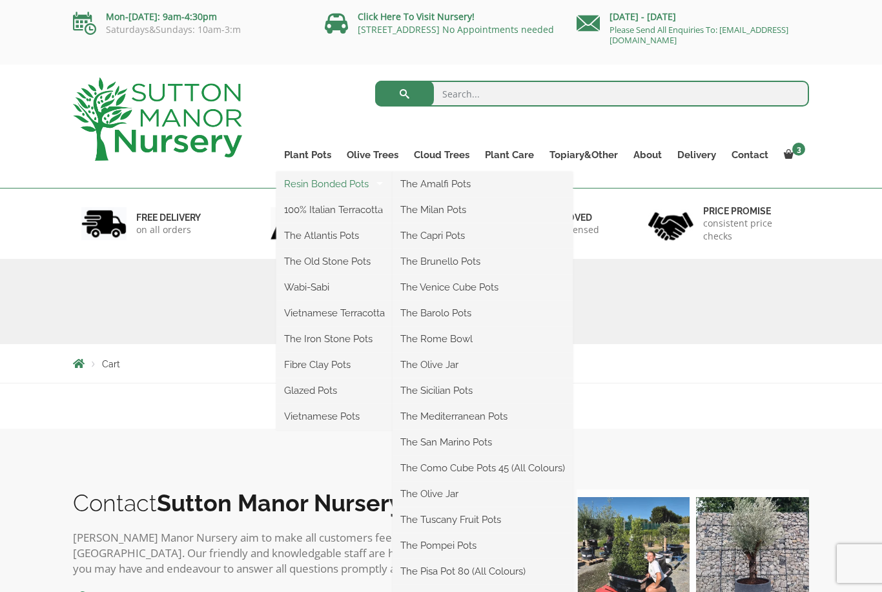
click at [307, 183] on link "Resin Bonded Pots" at bounding box center [334, 183] width 116 height 19
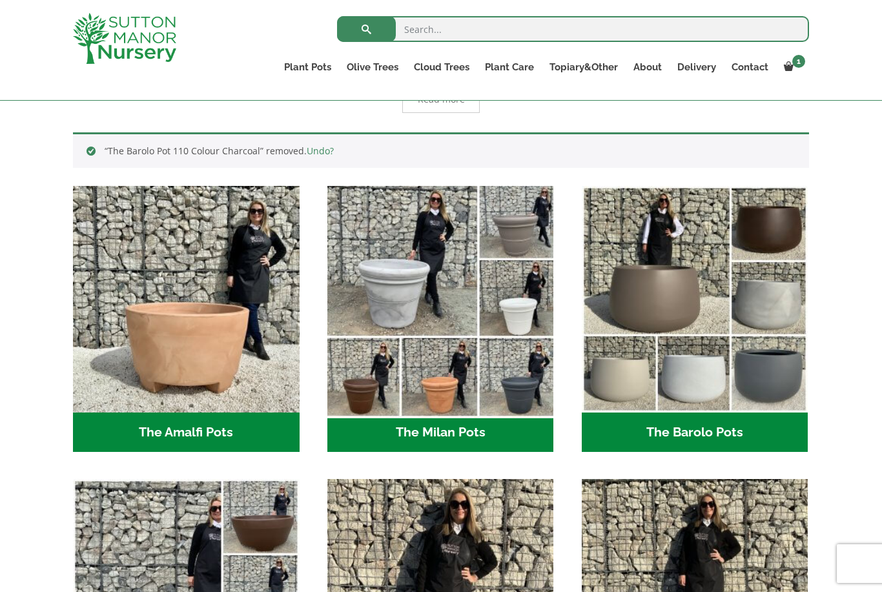
scroll to position [322, 0]
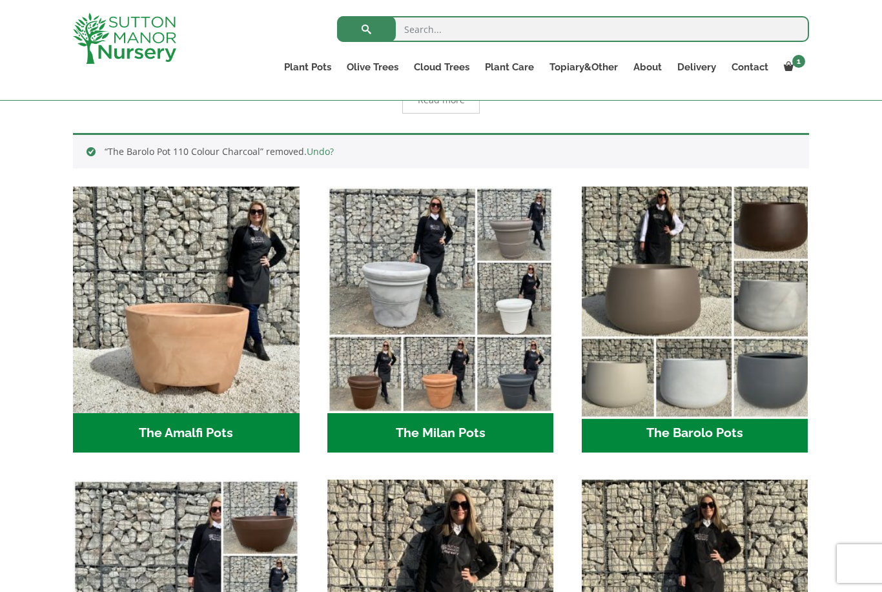
click at [661, 303] on img "Visit product category The Barolo Pots" at bounding box center [695, 300] width 238 height 238
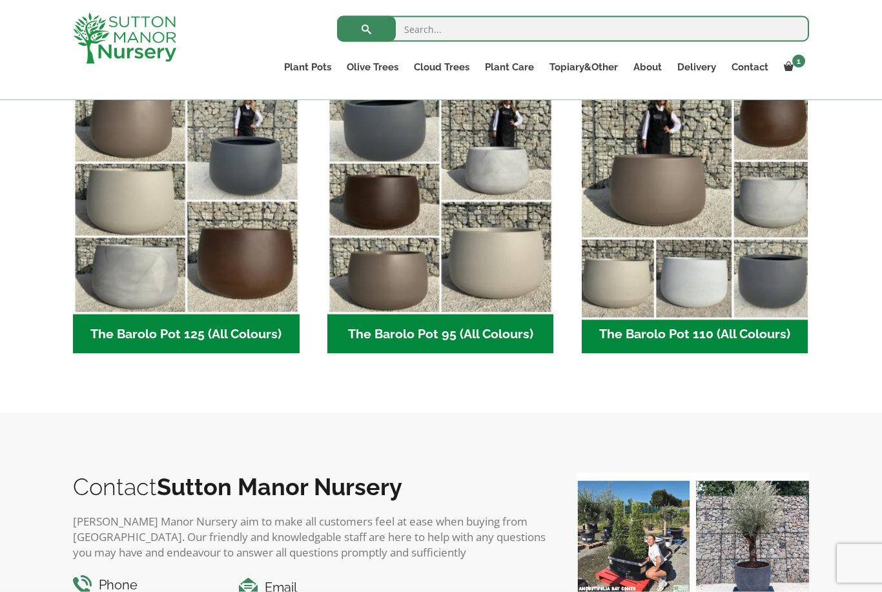
scroll to position [646, 0]
click at [639, 252] on img "Visit product category The Barolo Pot 110 (All Colours)" at bounding box center [695, 201] width 238 height 238
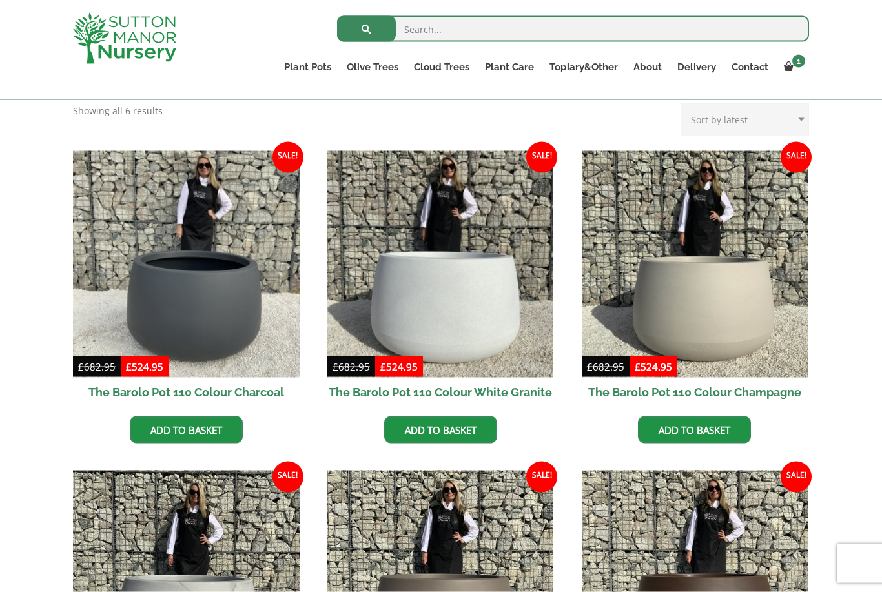
scroll to position [280, 0]
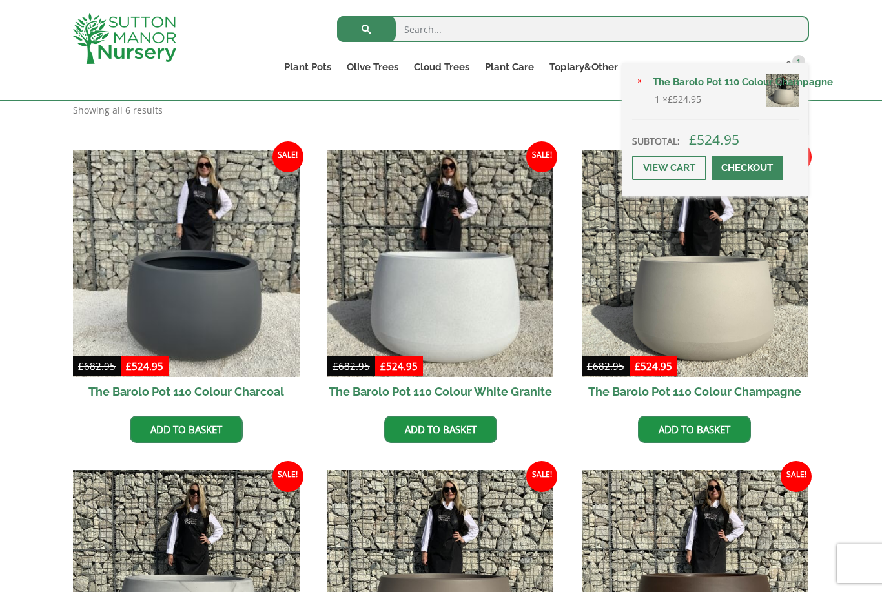
click at [756, 180] on link "Checkout" at bounding box center [747, 168] width 71 height 25
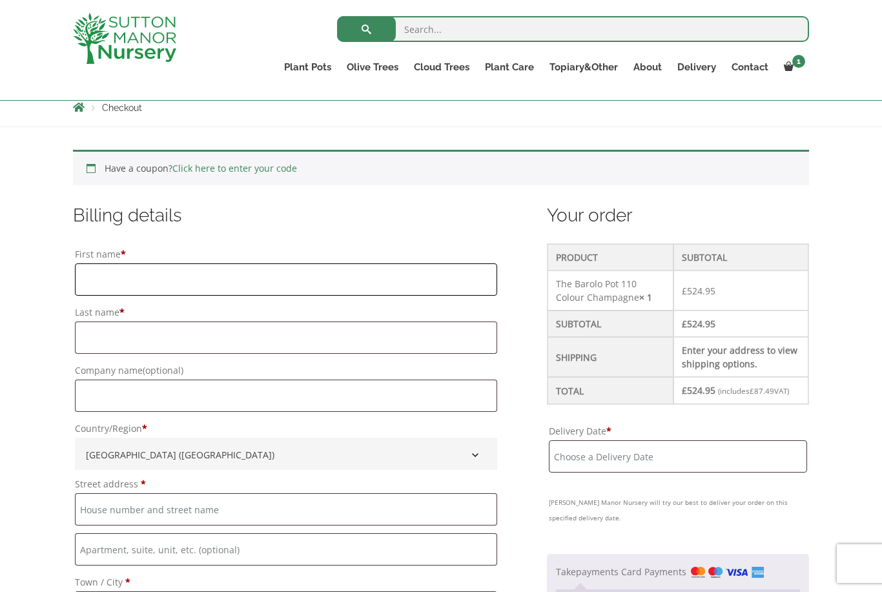
click at [170, 269] on input "First name *" at bounding box center [286, 279] width 422 height 32
type input "[PERSON_NAME]"
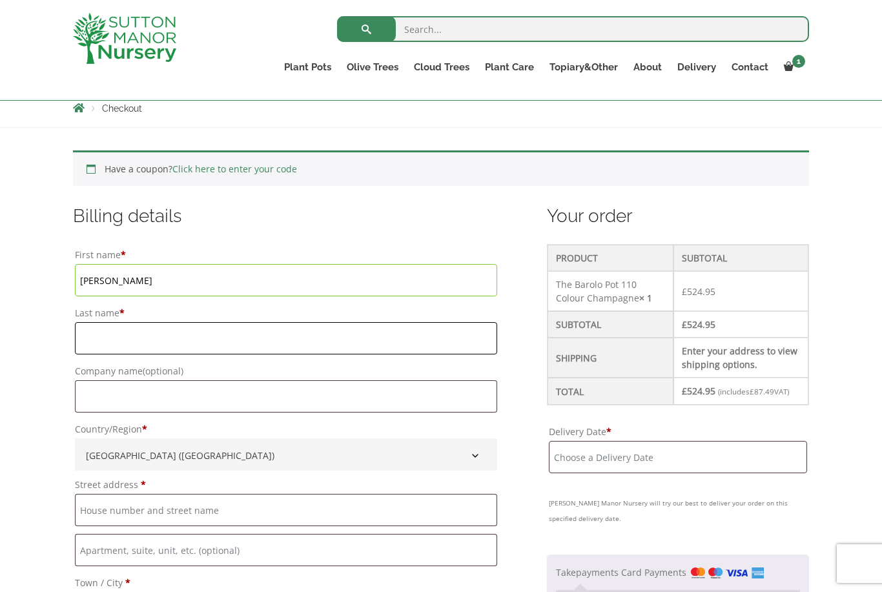
type input "West"
click at [131, 510] on input "Street address *" at bounding box center [286, 510] width 422 height 32
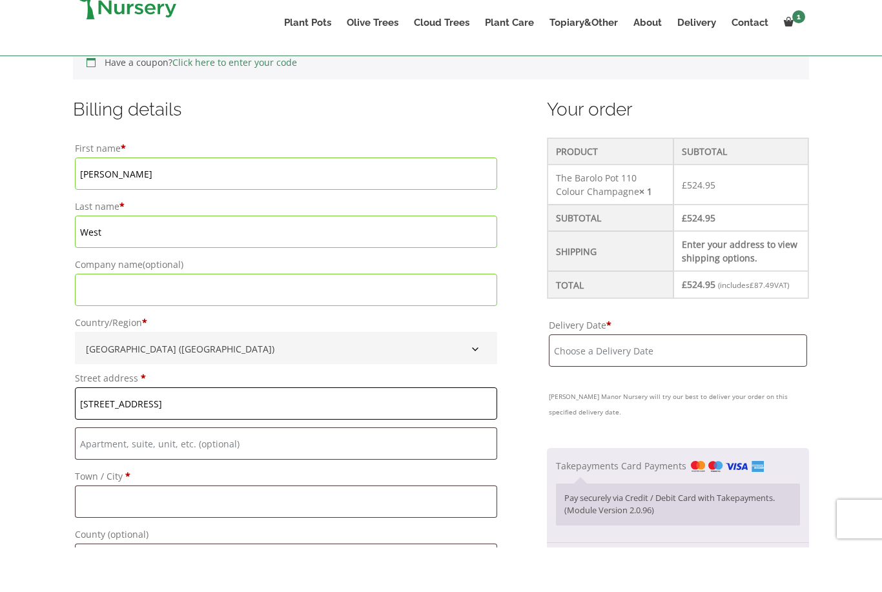
scroll to position [295, 0]
type input "[STREET_ADDRESS]"
click at [120, 471] on input "Flat, suite, unit, etc. (optional)" at bounding box center [286, 487] width 422 height 32
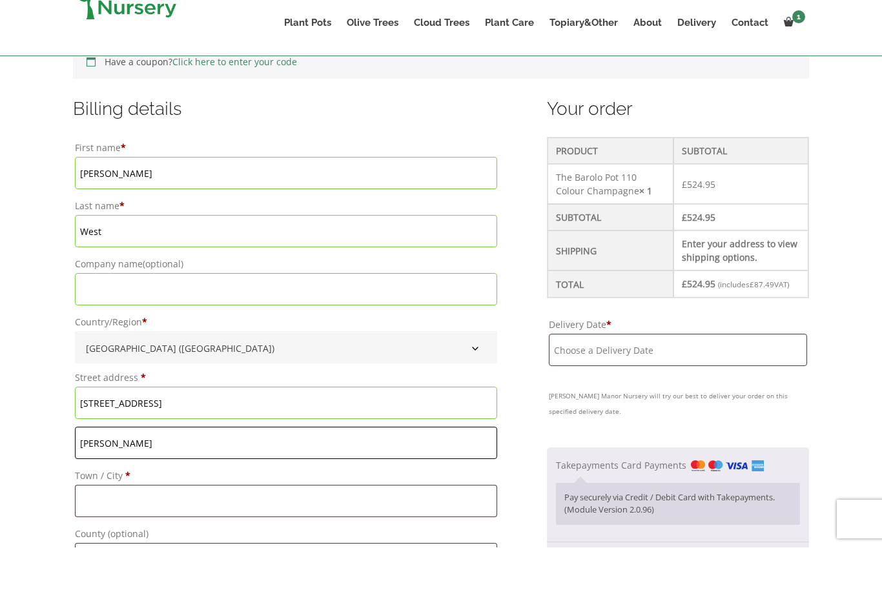
type input "[PERSON_NAME]"
click at [112, 530] on input "Town / City *" at bounding box center [286, 546] width 422 height 32
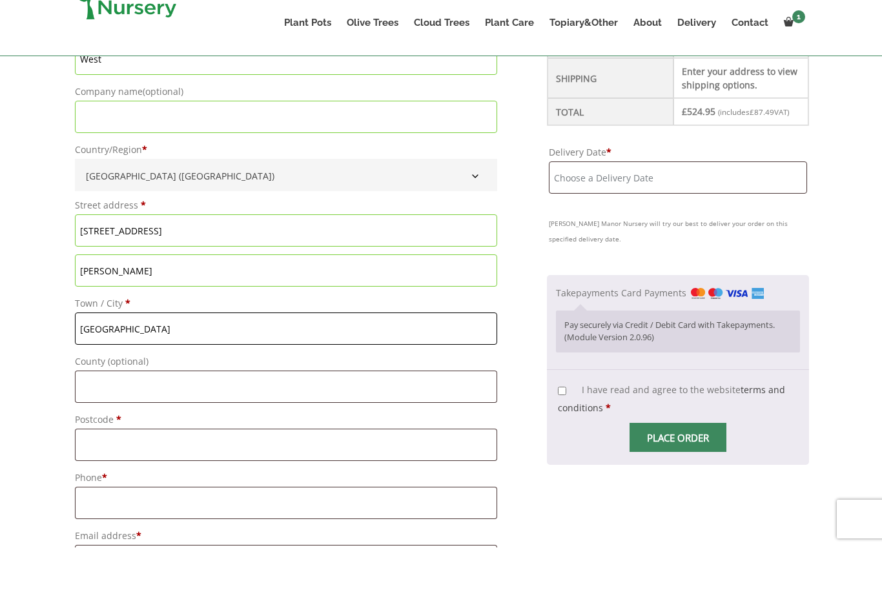
scroll to position [473, 0]
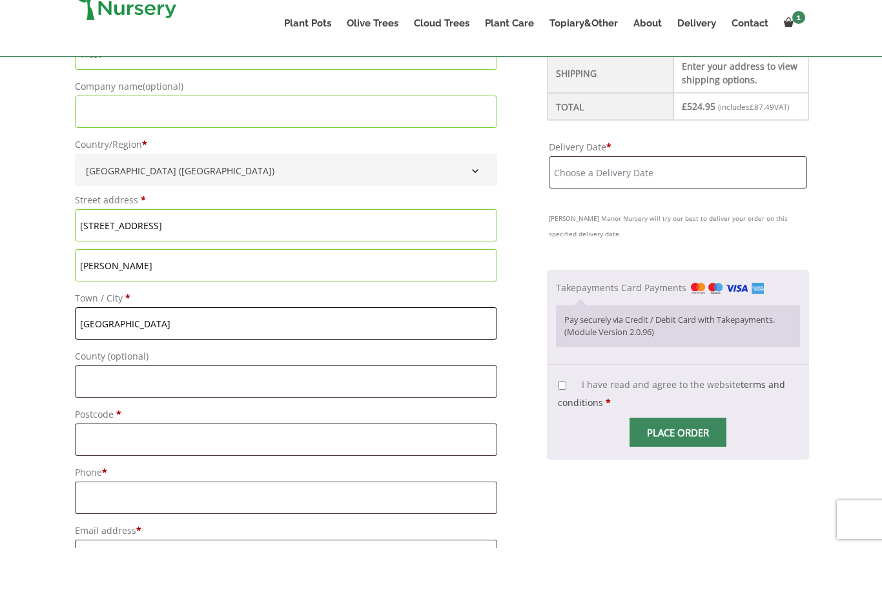
type input "[GEOGRAPHIC_DATA]"
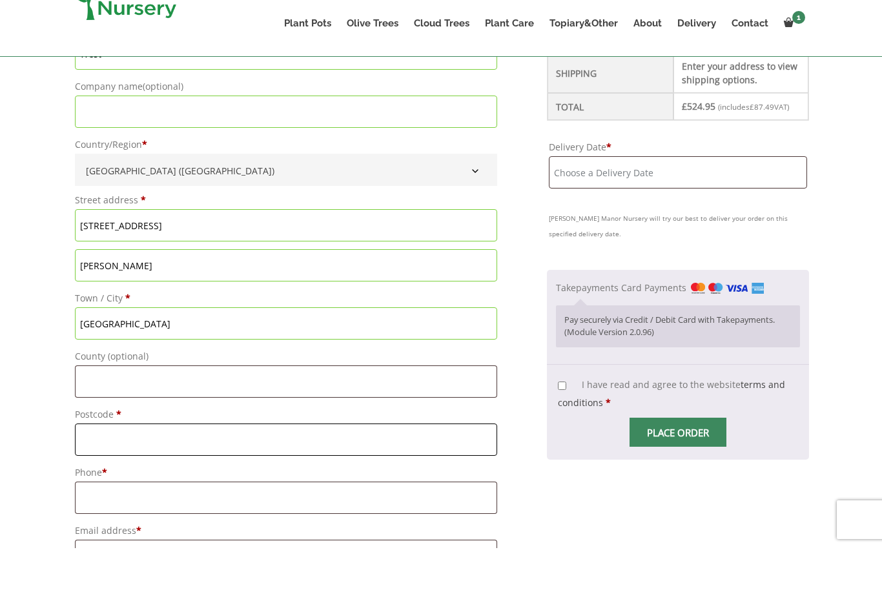
click at [119, 468] on input "Postcode *" at bounding box center [286, 484] width 422 height 32
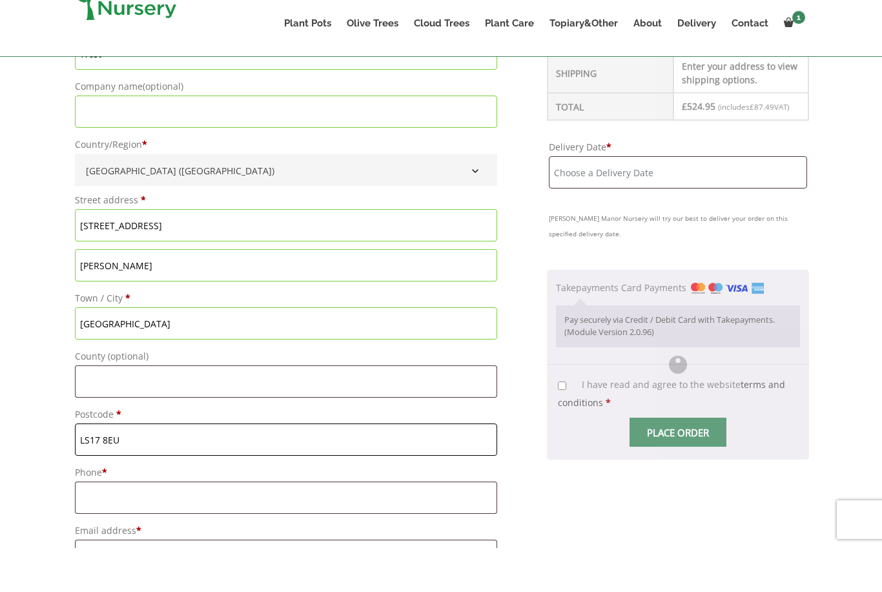
type input "LS17 8EU"
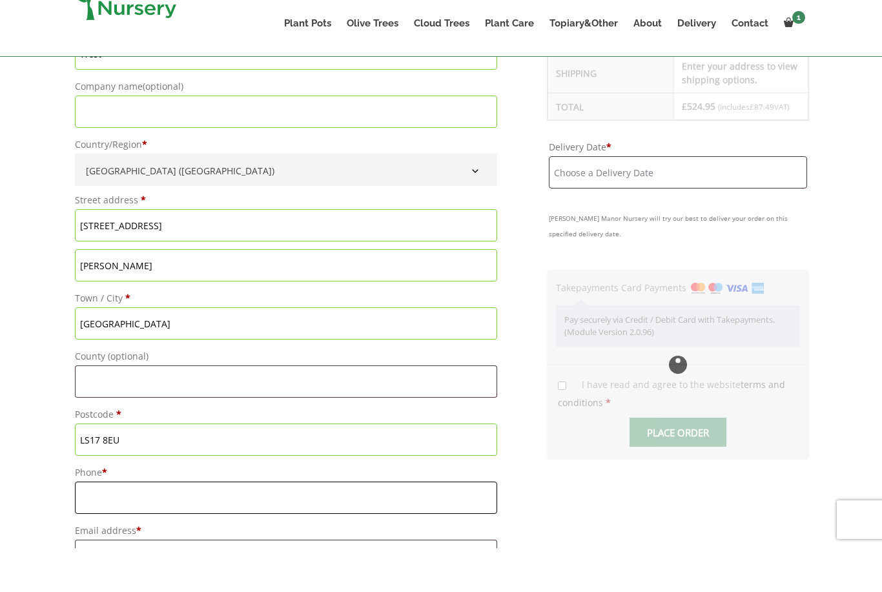
click at [114, 526] on input "Phone *" at bounding box center [286, 542] width 422 height 32
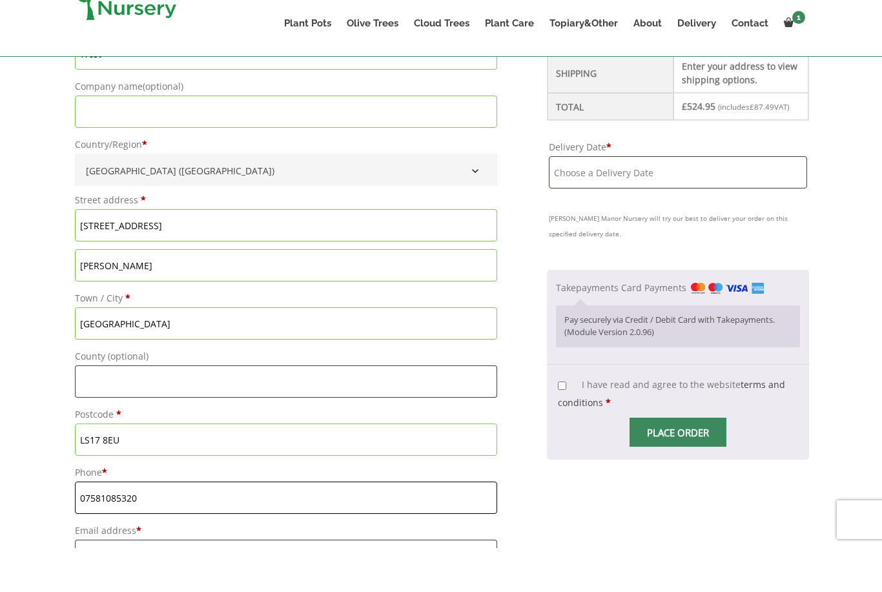
type input "07581085320"
click at [114, 584] on input "Email address *" at bounding box center [286, 600] width 422 height 32
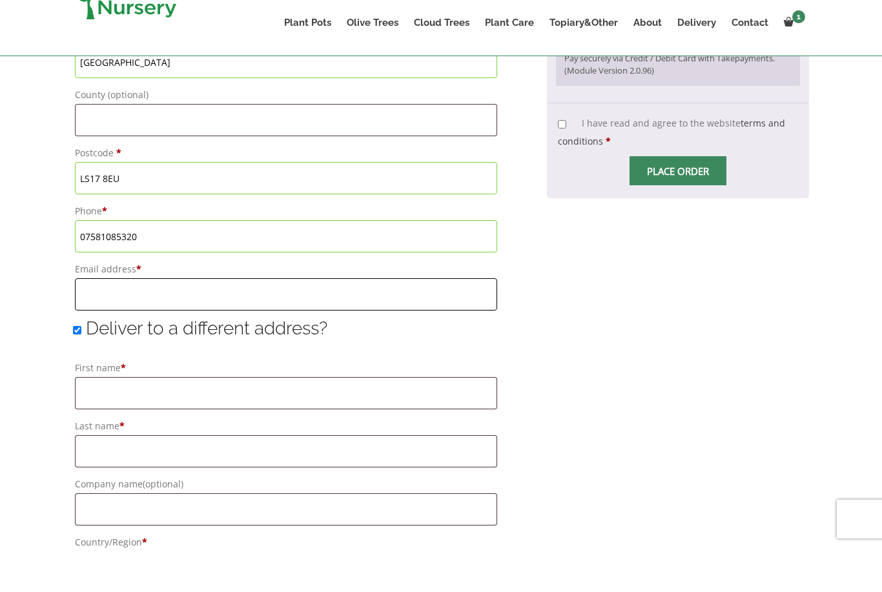
type input "[EMAIL_ADDRESS][DOMAIN_NAME]"
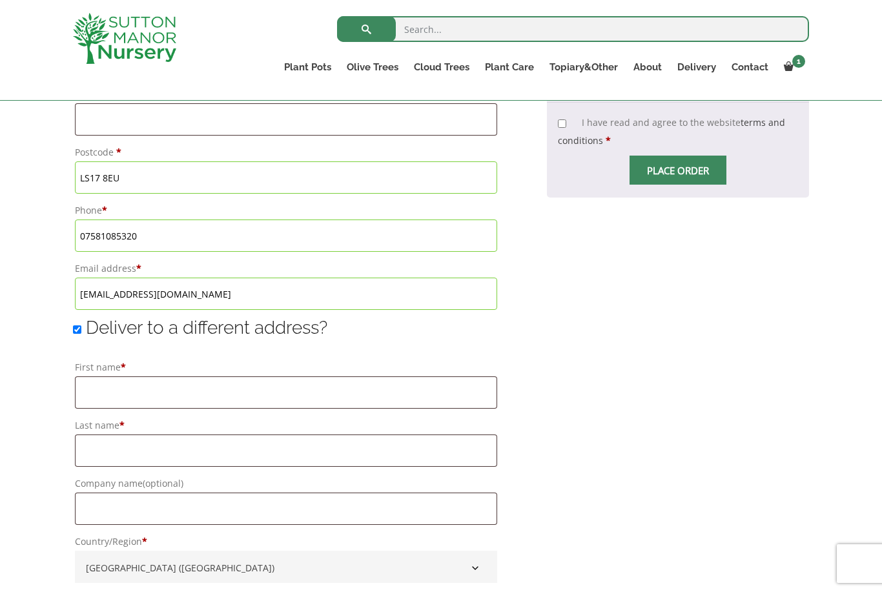
click at [76, 332] on input "Deliver to a different address?" at bounding box center [77, 329] width 8 height 8
checkbox input "false"
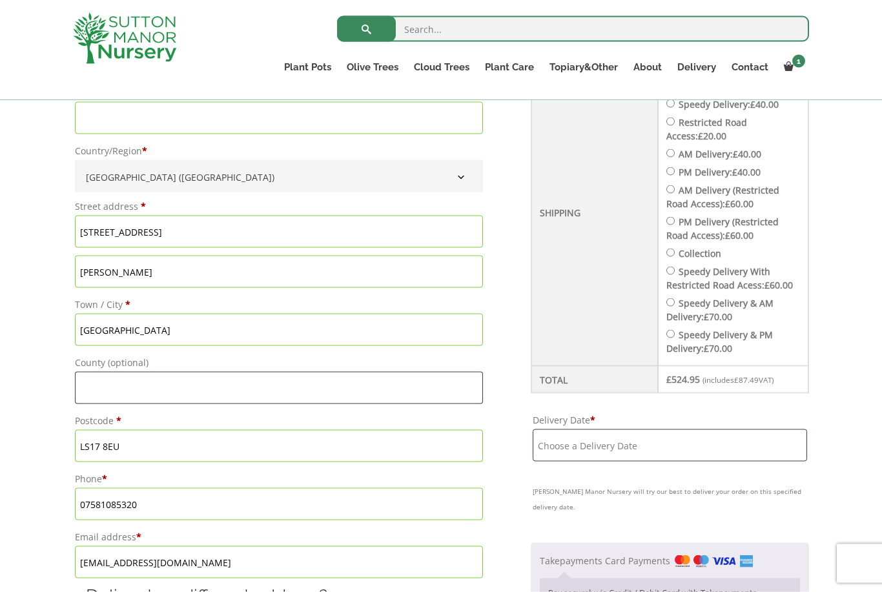
scroll to position [511, 0]
click at [590, 443] on input "Delivery Date *" at bounding box center [670, 445] width 274 height 32
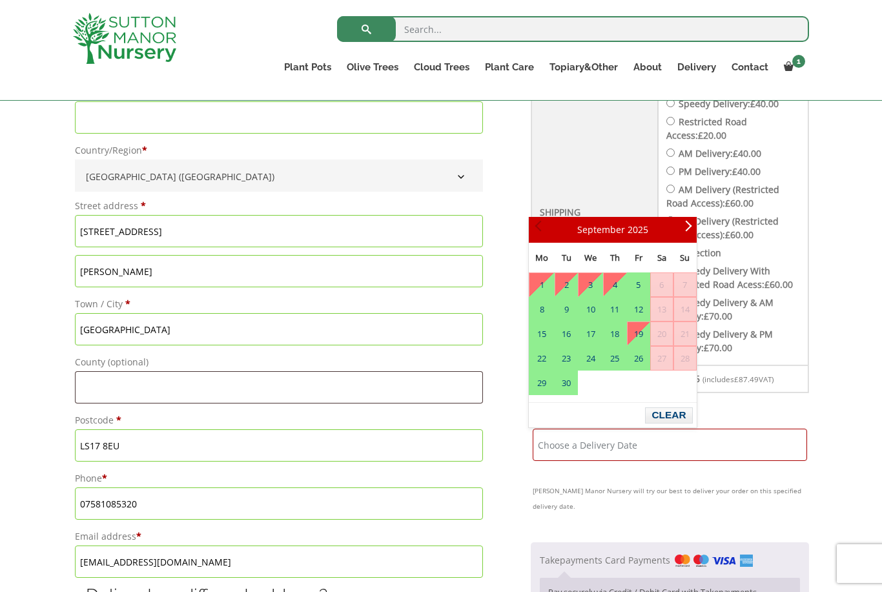
click at [539, 229] on span "Prev" at bounding box center [540, 230] width 10 height 10
click at [548, 288] on link "1" at bounding box center [542, 284] width 25 height 23
type input "[DATE]"
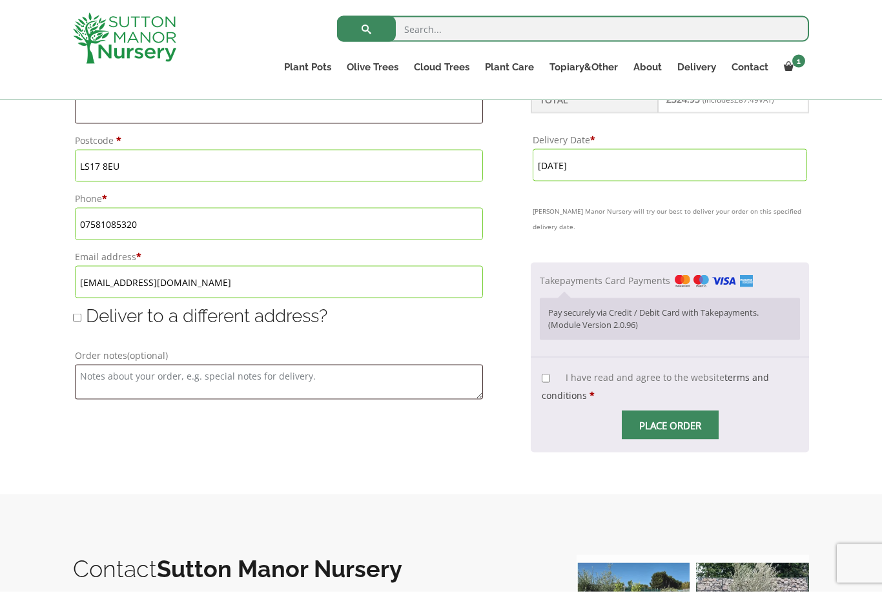
scroll to position [792, 0]
click at [542, 374] on input "I have read and agree to the website terms and conditions *" at bounding box center [546, 378] width 8 height 8
checkbox input "true"
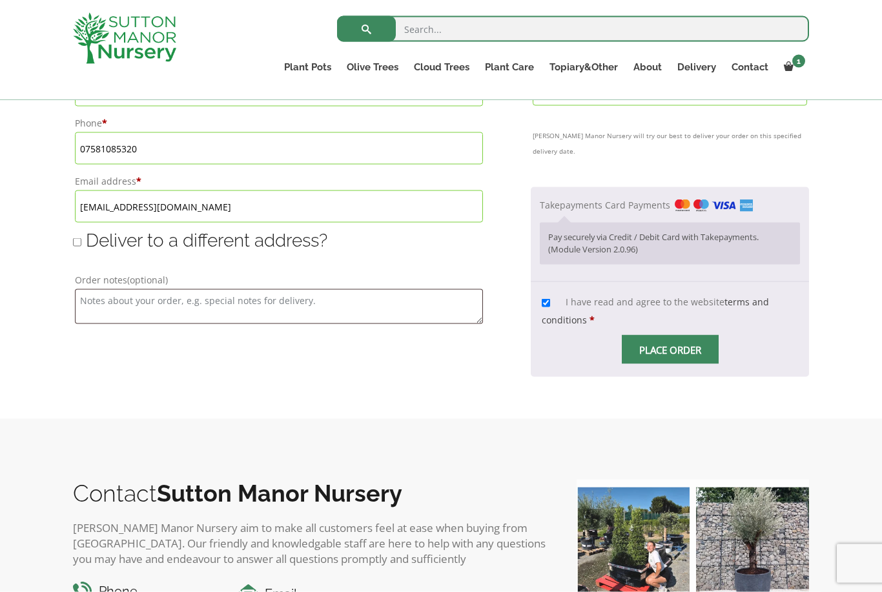
scroll to position [839, 0]
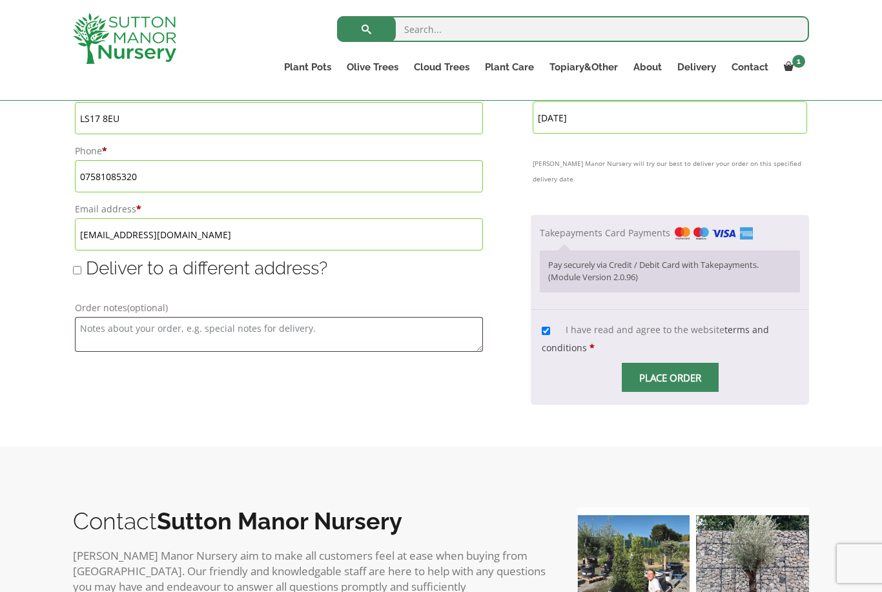
click at [670, 378] on span "Checkout" at bounding box center [670, 378] width 0 height 0
click at [650, 363] on input "Place order" at bounding box center [670, 377] width 97 height 29
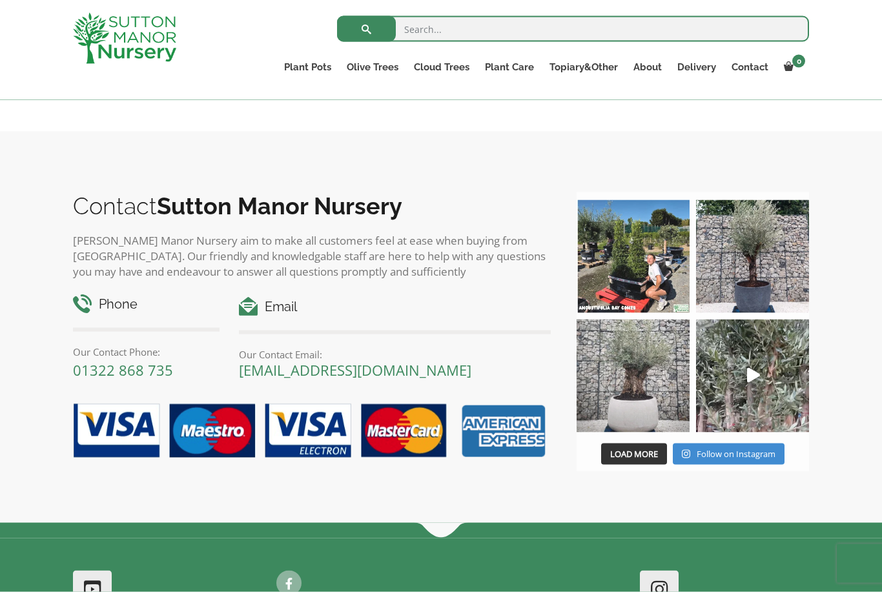
scroll to position [845, 0]
click at [632, 371] on img at bounding box center [633, 375] width 113 height 113
